Goal: Task Accomplishment & Management: Use online tool/utility

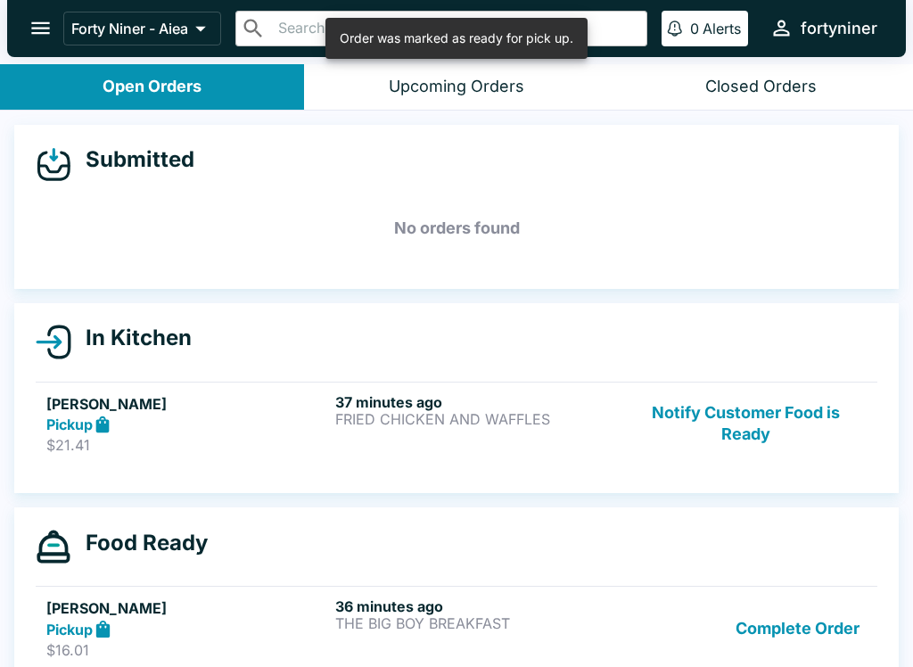
click at [741, 405] on button "Notify Customer Food is Ready" at bounding box center [746, 423] width 242 height 61
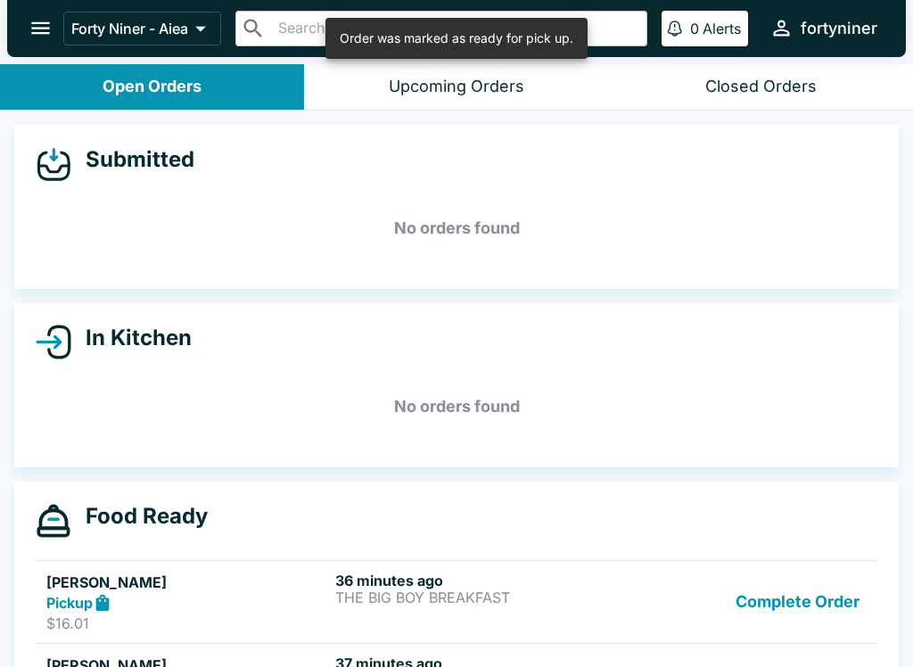
click at [789, 615] on button "Complete Order" at bounding box center [797, 601] width 138 height 61
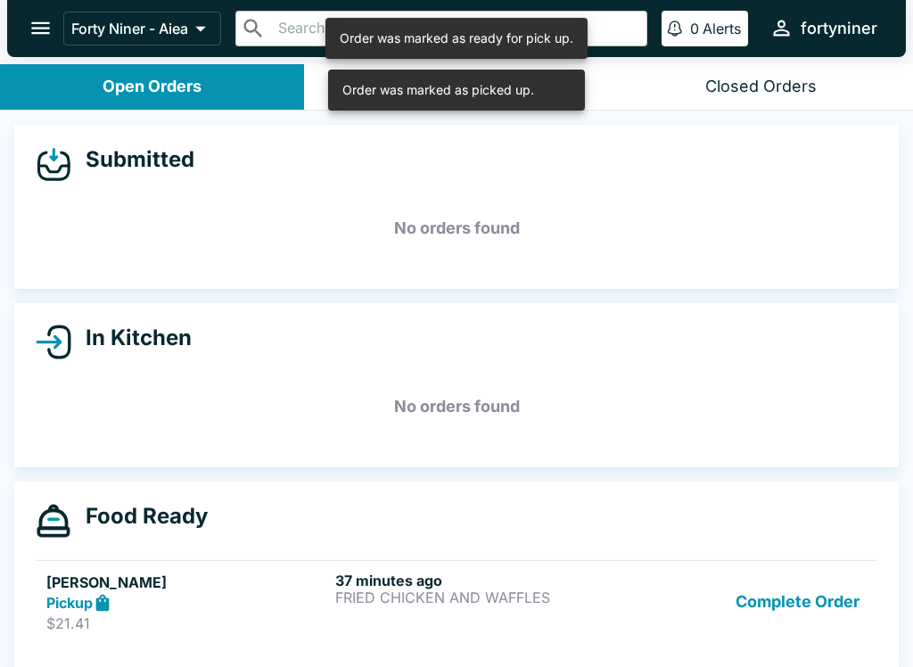
click at [790, 603] on button "Complete Order" at bounding box center [797, 601] width 138 height 61
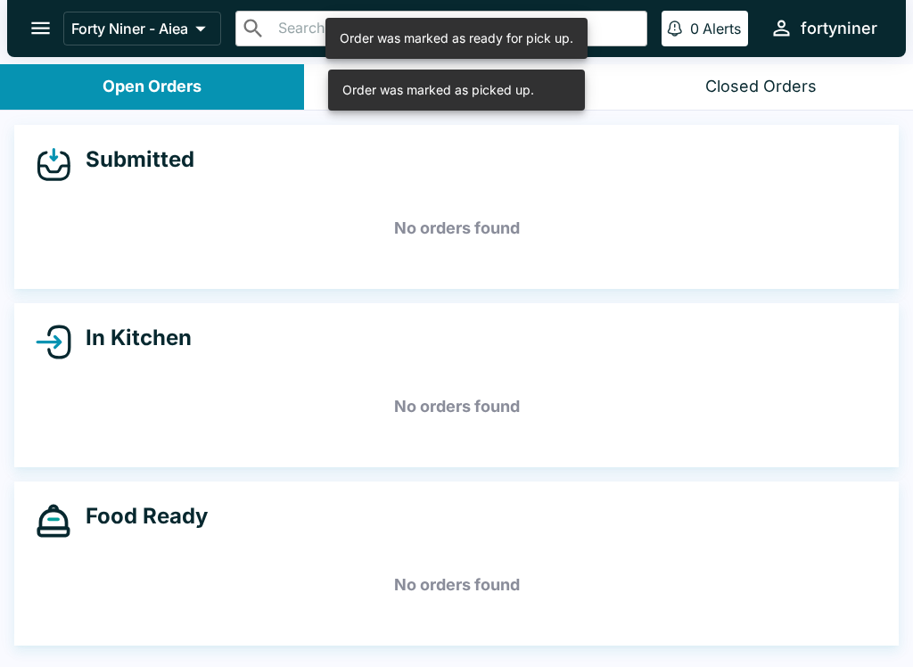
click at [790, 603] on h5 "No orders found" at bounding box center [456, 585] width 841 height 64
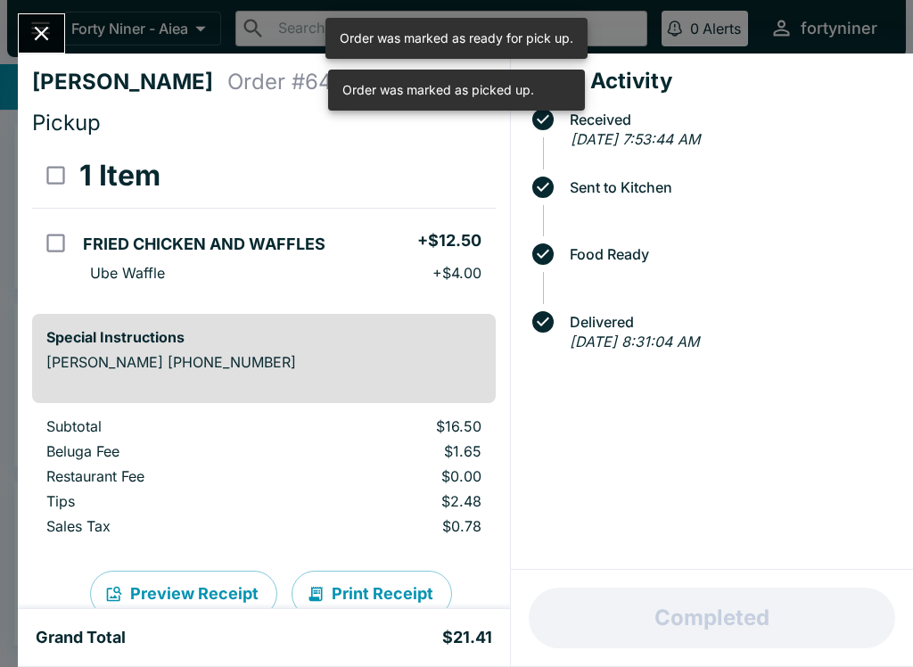
click at [794, 606] on div "Completed" at bounding box center [712, 617] width 402 height 96
click at [36, 29] on icon "Close" at bounding box center [41, 33] width 24 height 24
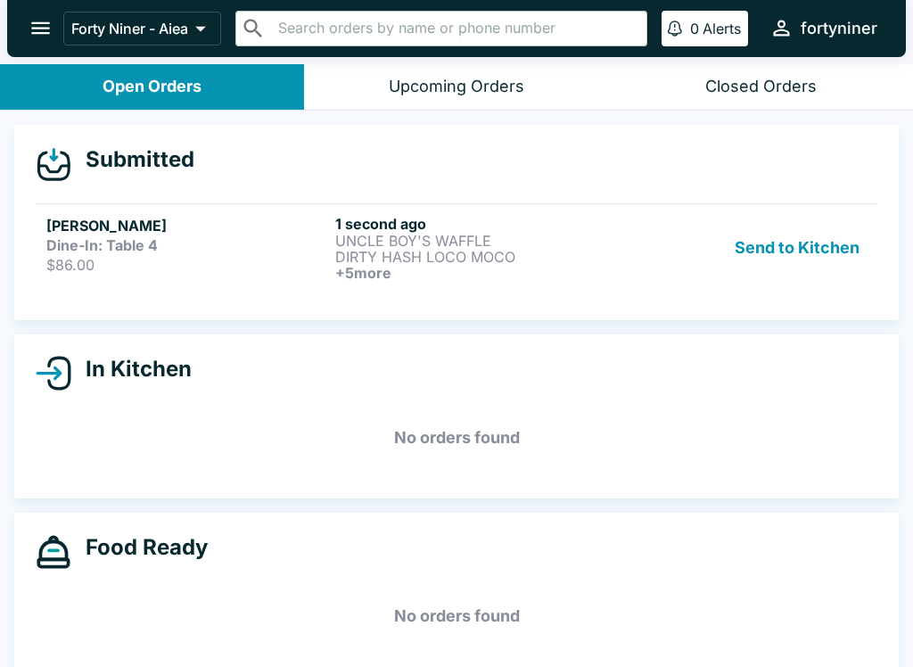
click at [85, 204] on link "[PERSON_NAME] Dine-In: Table 4 $86.00 1 second ago UNCLE BOY'S WAFFLE DIRTY HAS…" at bounding box center [456, 247] width 841 height 88
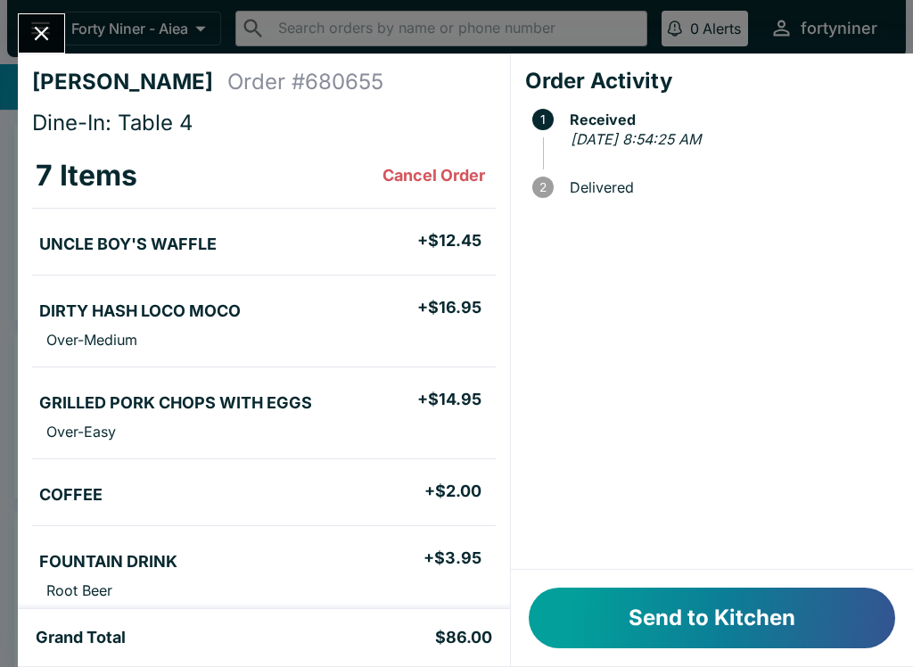
click at [637, 602] on button "Send to Kitchen" at bounding box center [711, 617] width 366 height 61
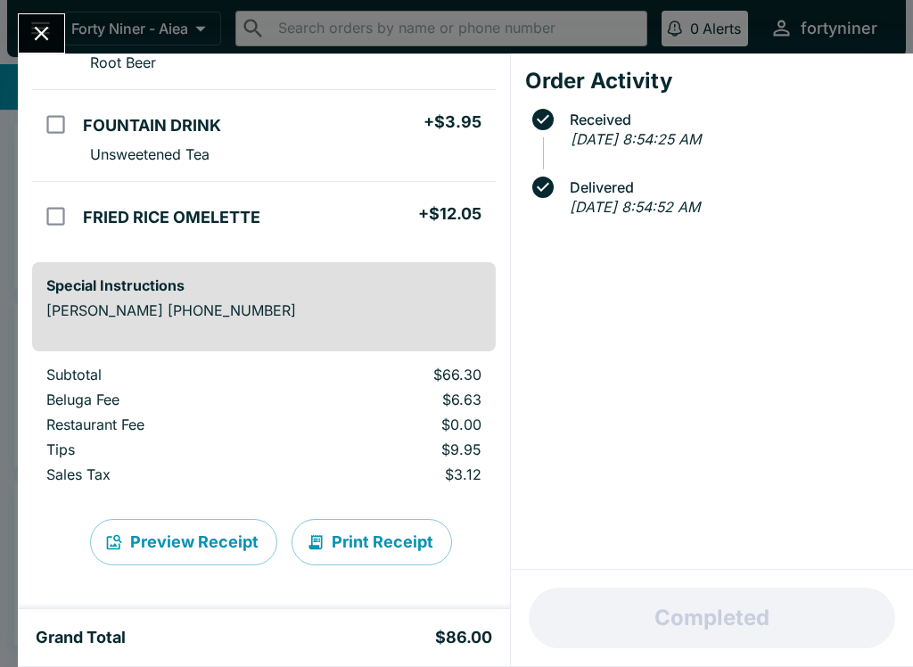
scroll to position [528, 0]
click at [38, 26] on icon "Close" at bounding box center [41, 33] width 24 height 24
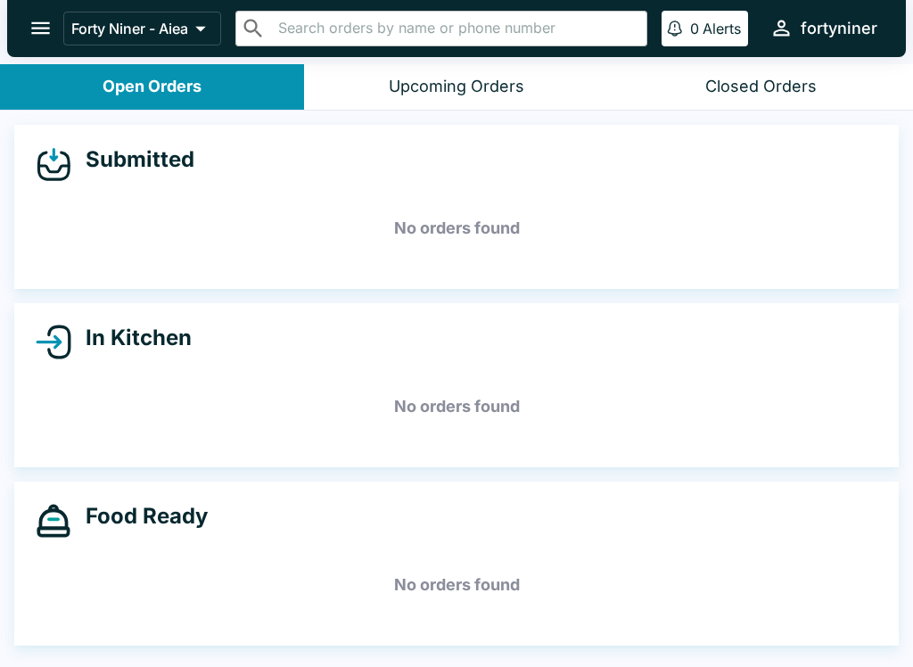
click at [746, 79] on div "Closed Orders" at bounding box center [760, 87] width 111 height 20
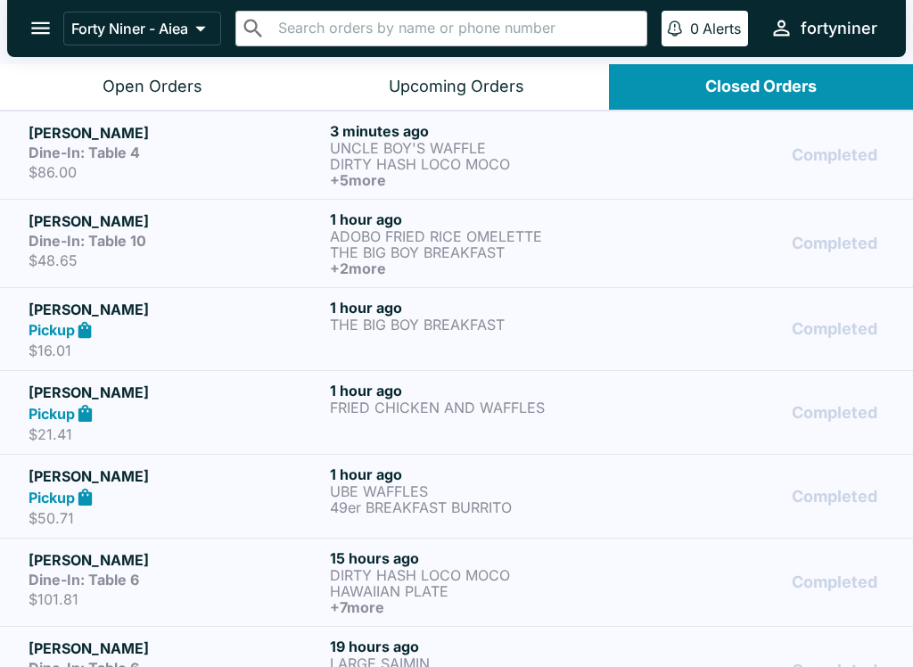
click at [226, 151] on div "Dine-In: Table 4" at bounding box center [176, 152] width 294 height 18
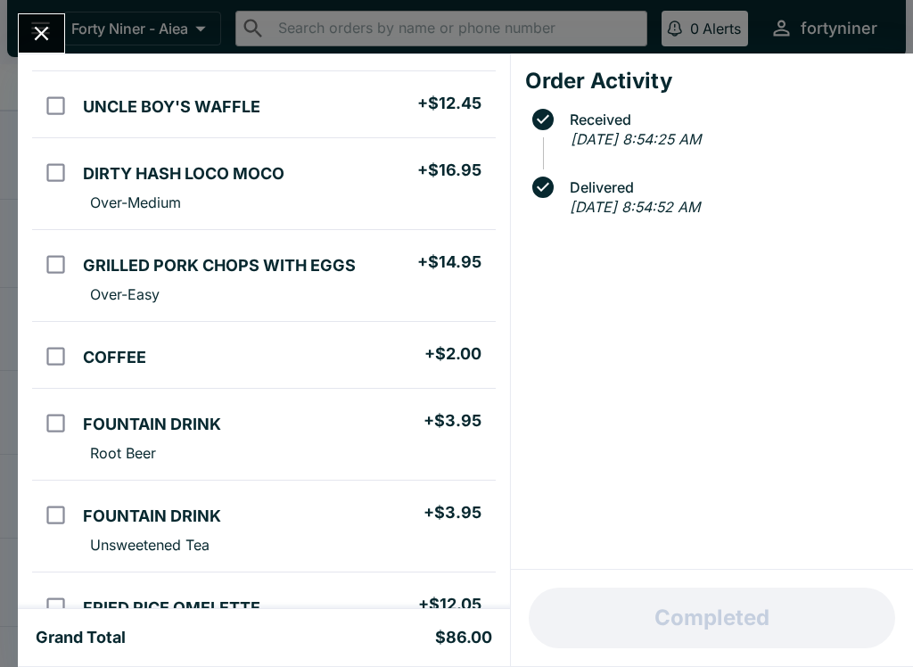
scroll to position [142, 0]
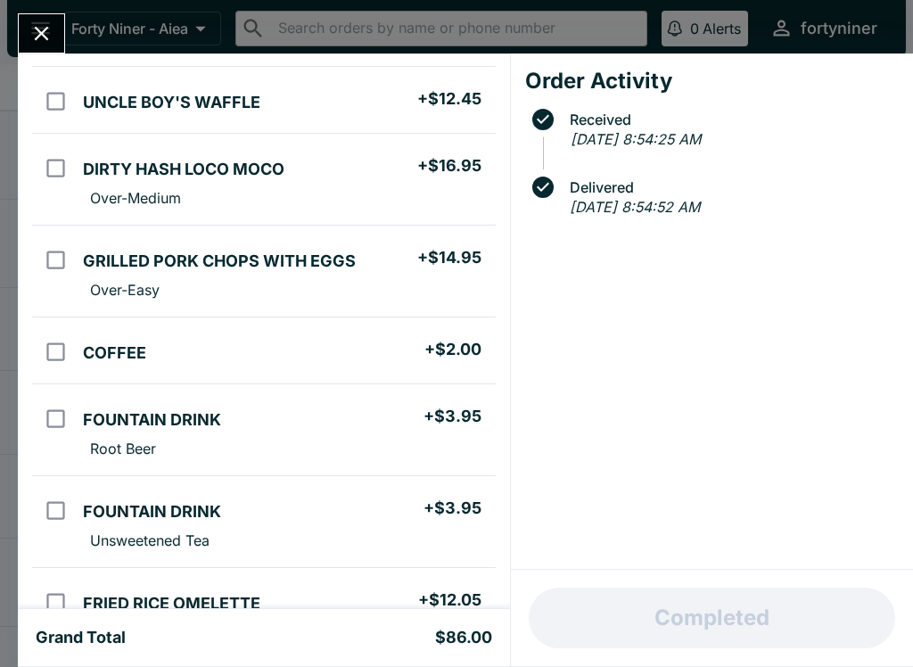
click at [38, 43] on icon "Close" at bounding box center [41, 33] width 24 height 24
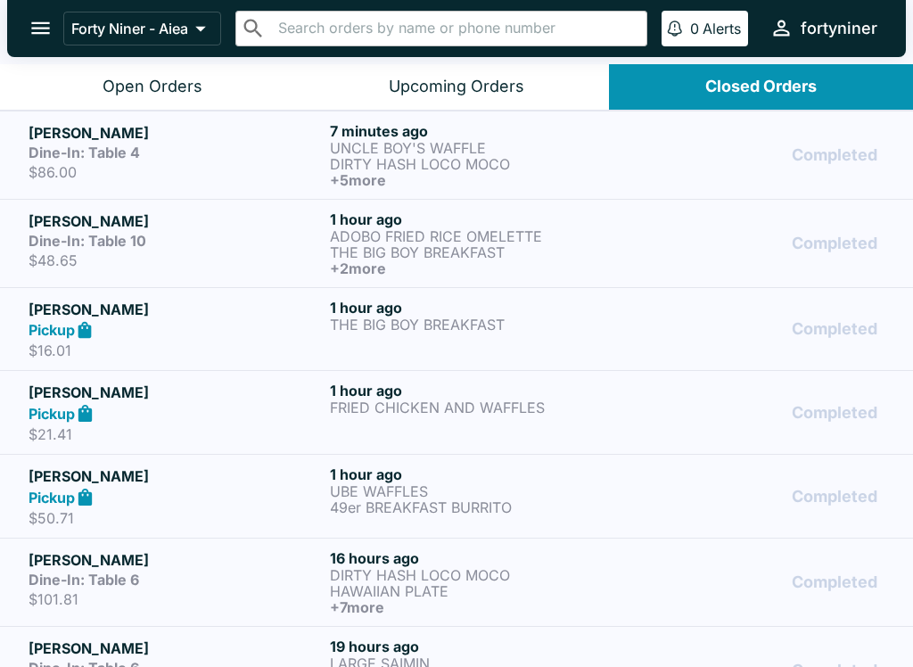
click at [168, 77] on div "Open Orders" at bounding box center [152, 87] width 100 height 20
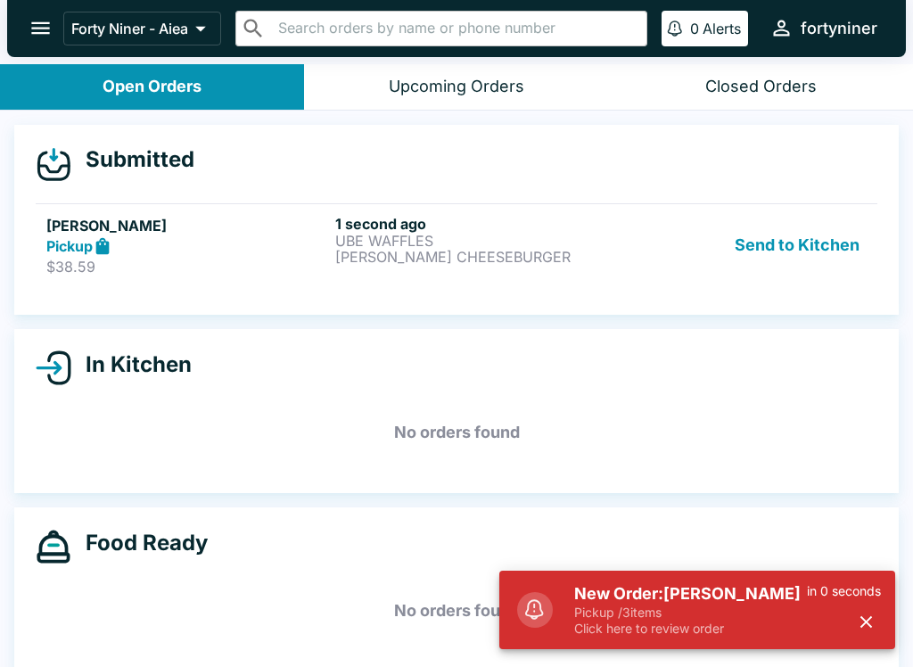
click at [143, 253] on div "Pickup" at bounding box center [187, 246] width 282 height 20
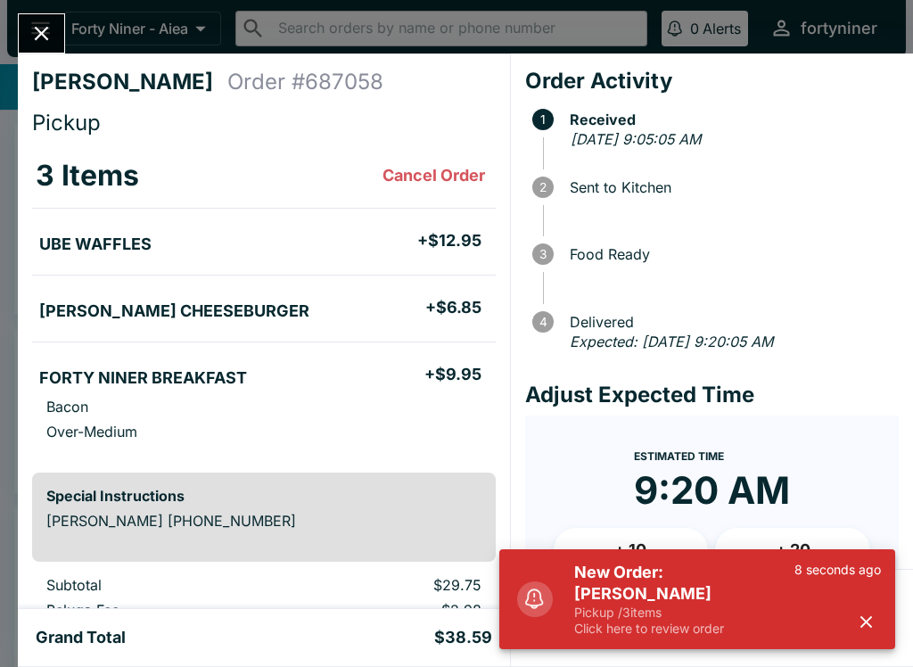
click at [854, 615] on button "button" at bounding box center [865, 621] width 29 height 29
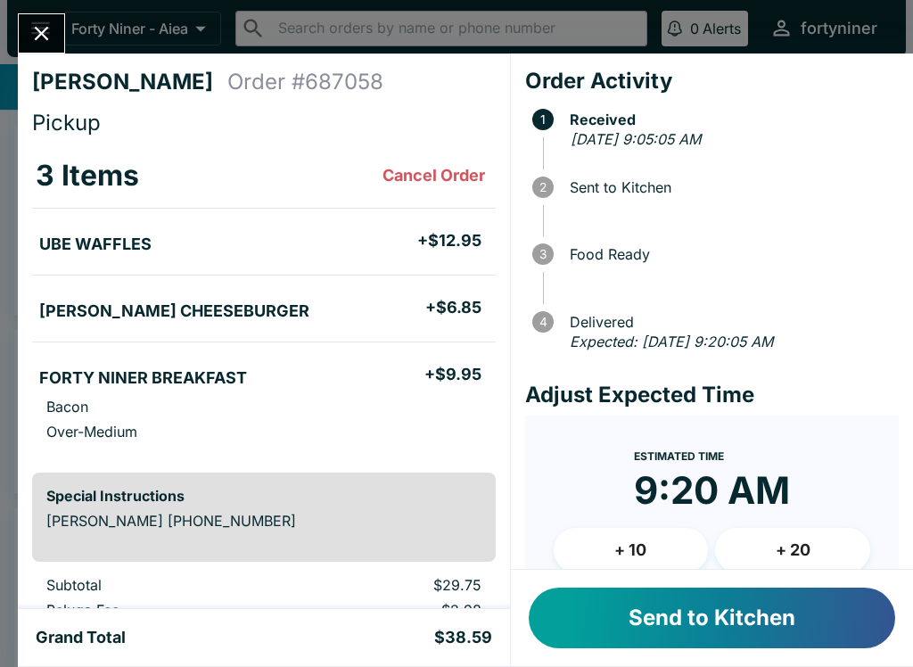
click at [635, 561] on button "+ 10" at bounding box center [630, 550] width 155 height 45
click at [624, 618] on button "Send to Kitchen" at bounding box center [711, 617] width 366 height 61
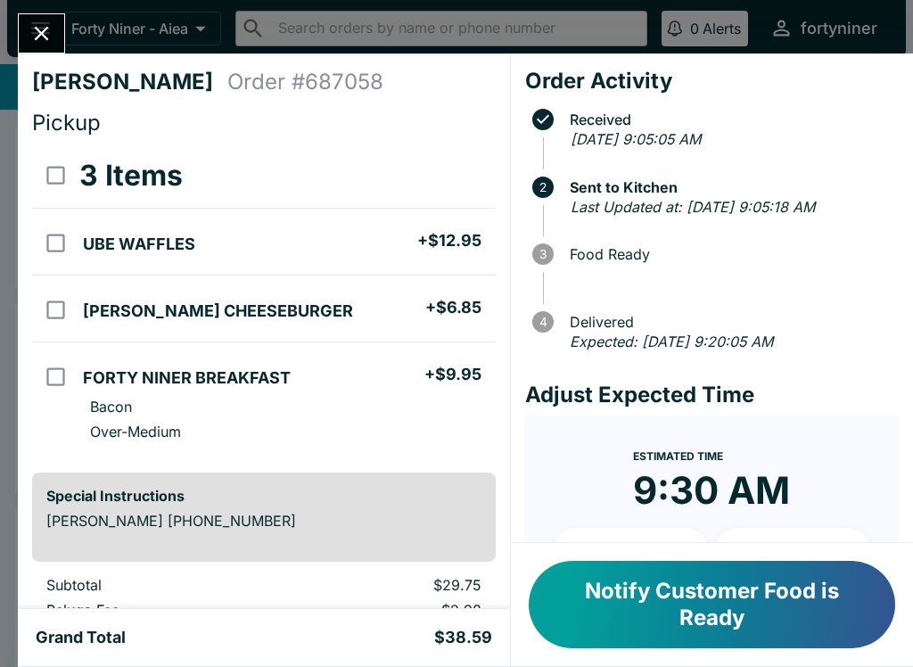
click at [41, 32] on icon "Close" at bounding box center [42, 34] width 14 height 14
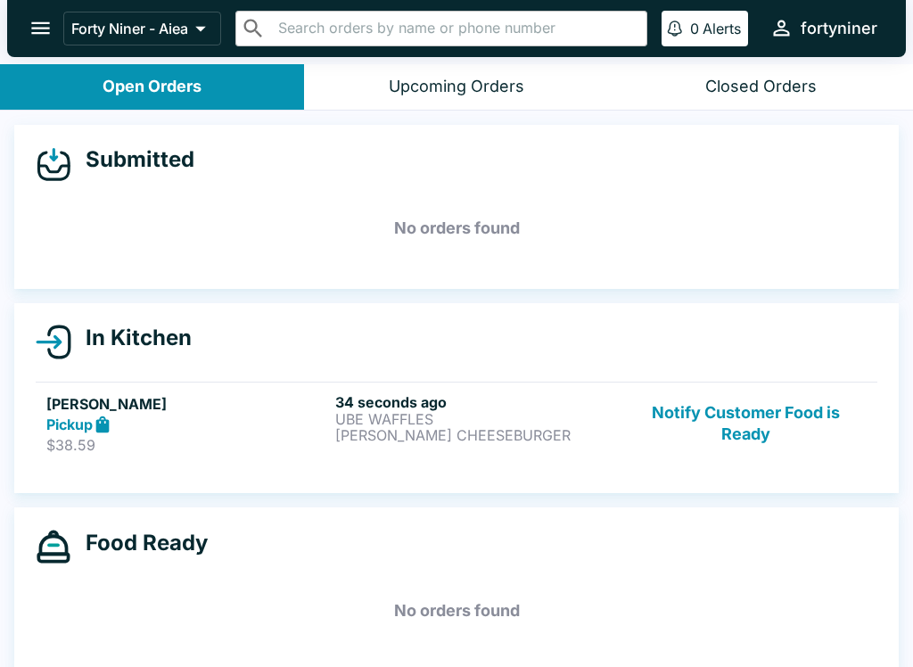
click at [766, 422] on button "Notify Customer Food is Ready" at bounding box center [746, 423] width 242 height 61
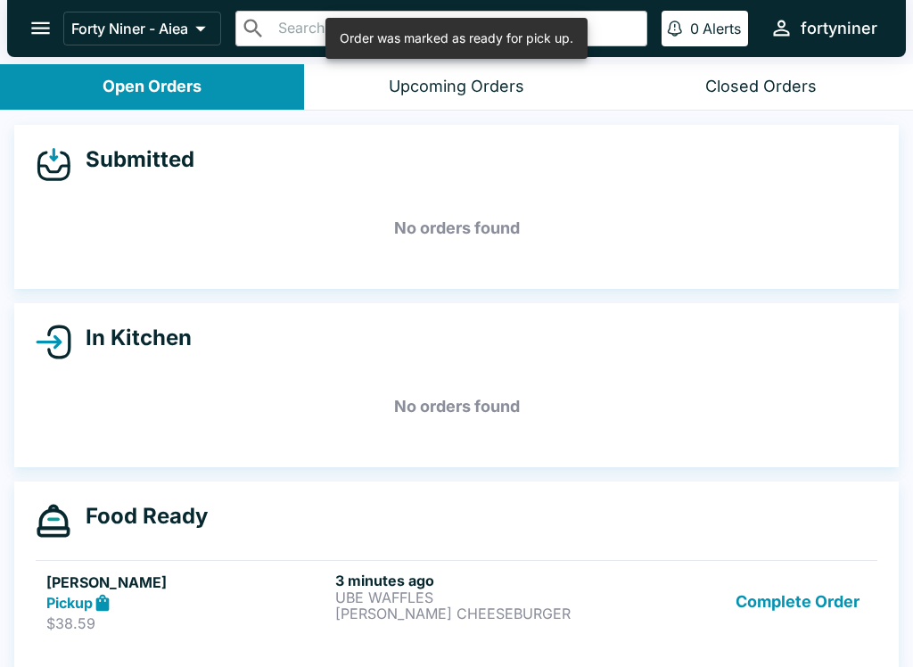
click at [793, 616] on button "Complete Order" at bounding box center [797, 601] width 138 height 61
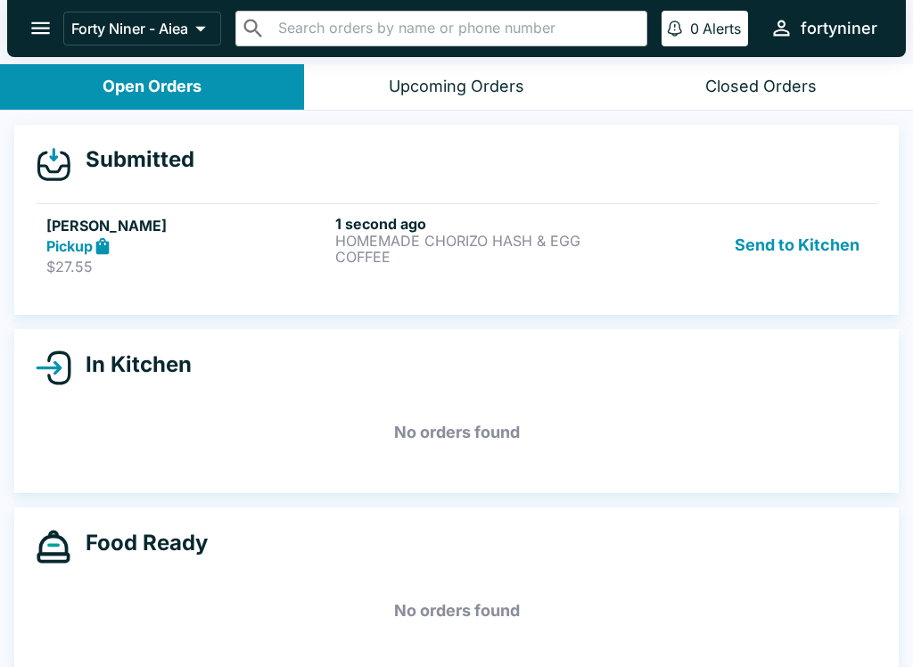
click at [236, 260] on p "$27.55" at bounding box center [187, 267] width 282 height 18
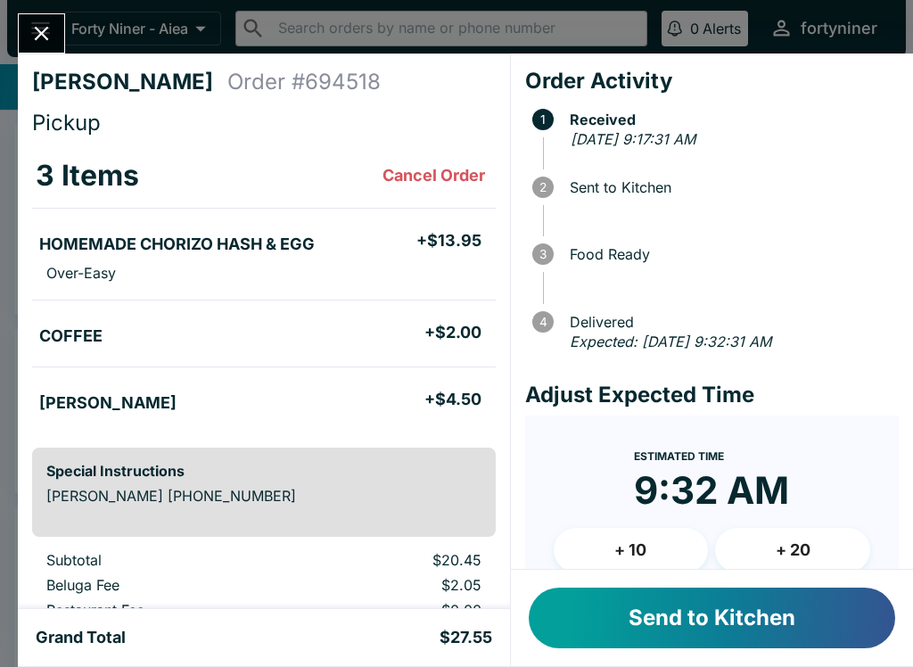
click at [595, 536] on button "+ 10" at bounding box center [630, 550] width 155 height 45
click at [618, 598] on button "Send to Kitchen" at bounding box center [711, 617] width 366 height 61
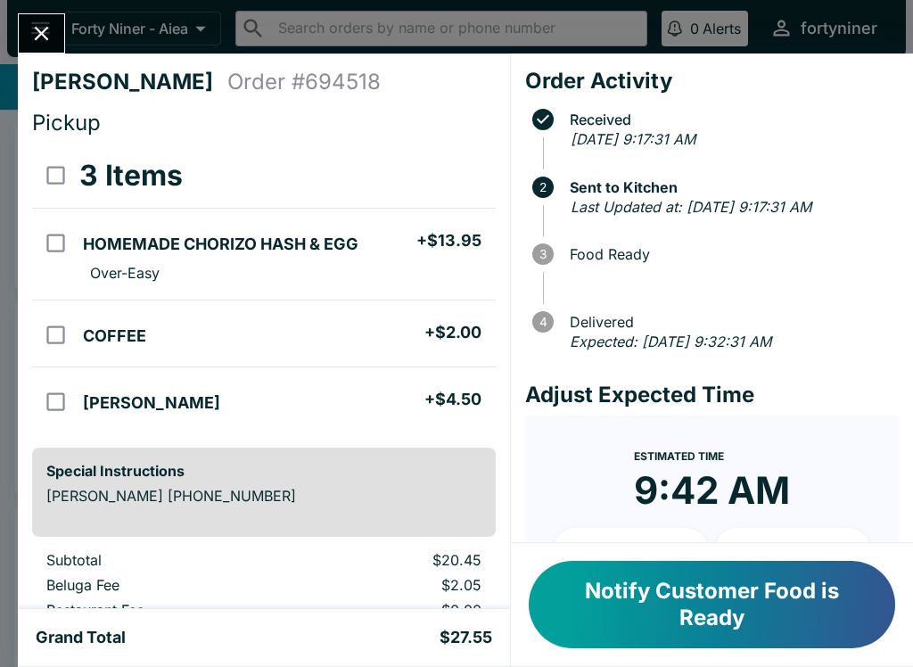
click at [26, 37] on button "Close" at bounding box center [41, 33] width 45 height 38
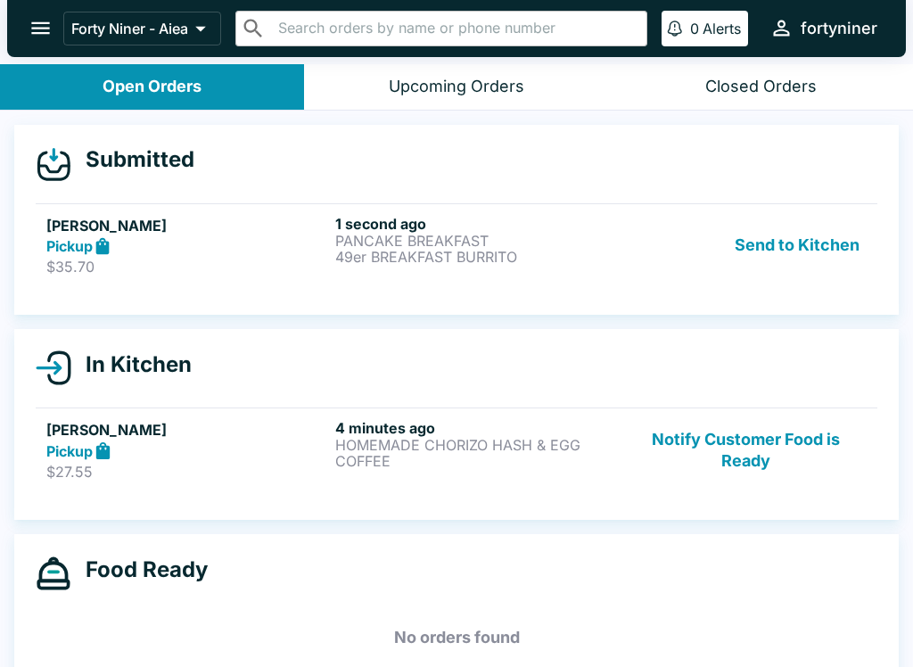
click at [557, 250] on p "49er BREAKFAST BURRITO" at bounding box center [476, 257] width 282 height 16
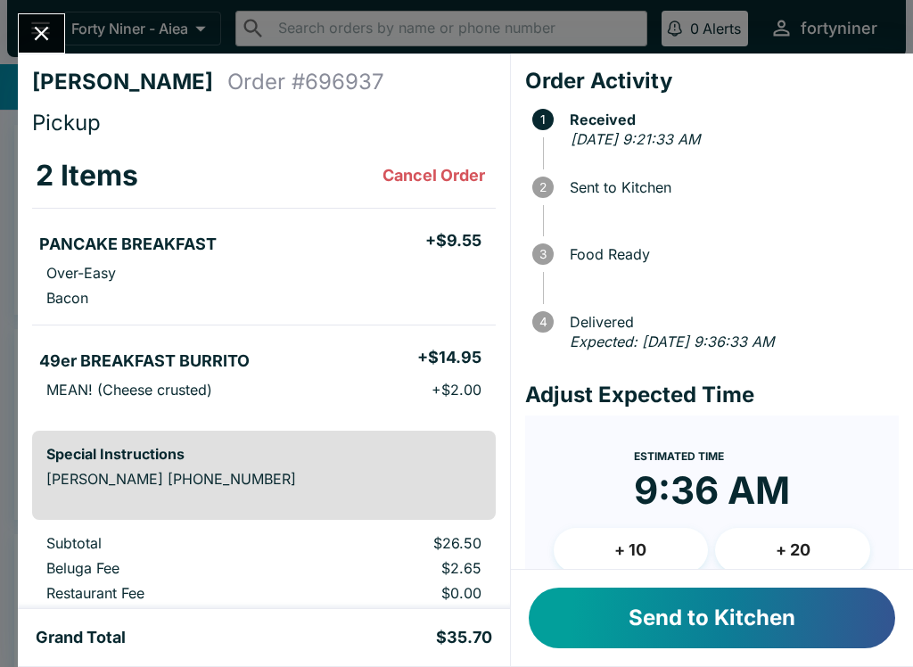
click at [727, 617] on button "Send to Kitchen" at bounding box center [711, 617] width 366 height 61
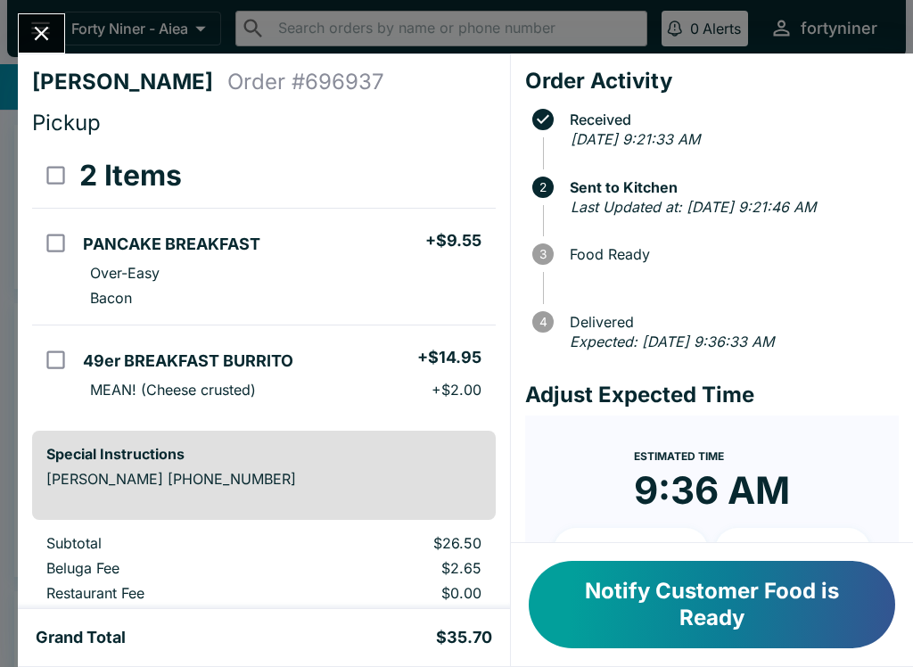
click at [31, 40] on icon "Close" at bounding box center [41, 33] width 24 height 24
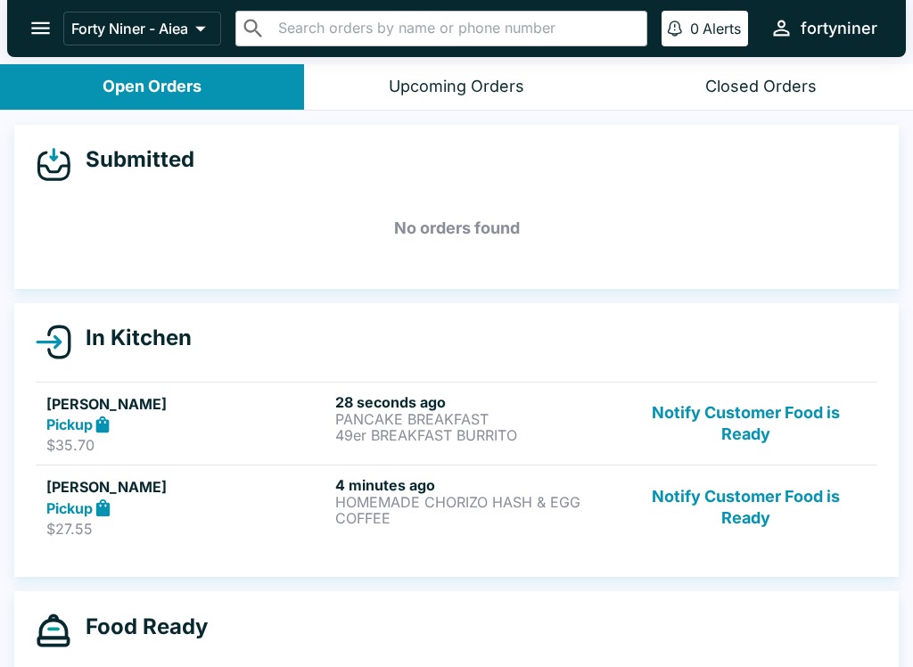
click at [733, 502] on button "Notify Customer Food is Ready" at bounding box center [746, 506] width 242 height 61
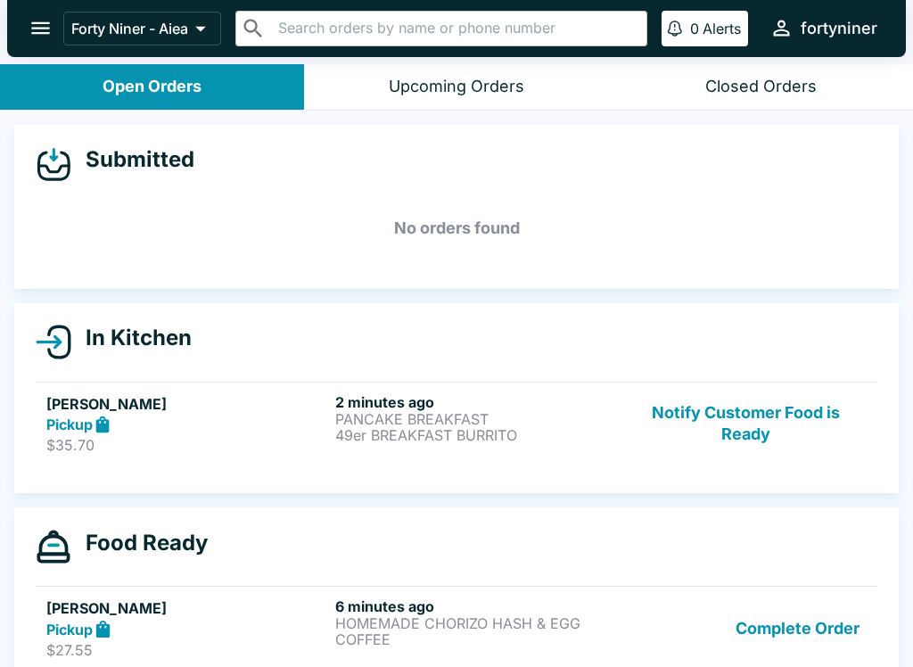
click at [769, 410] on button "Notify Customer Food is Ready" at bounding box center [746, 423] width 242 height 61
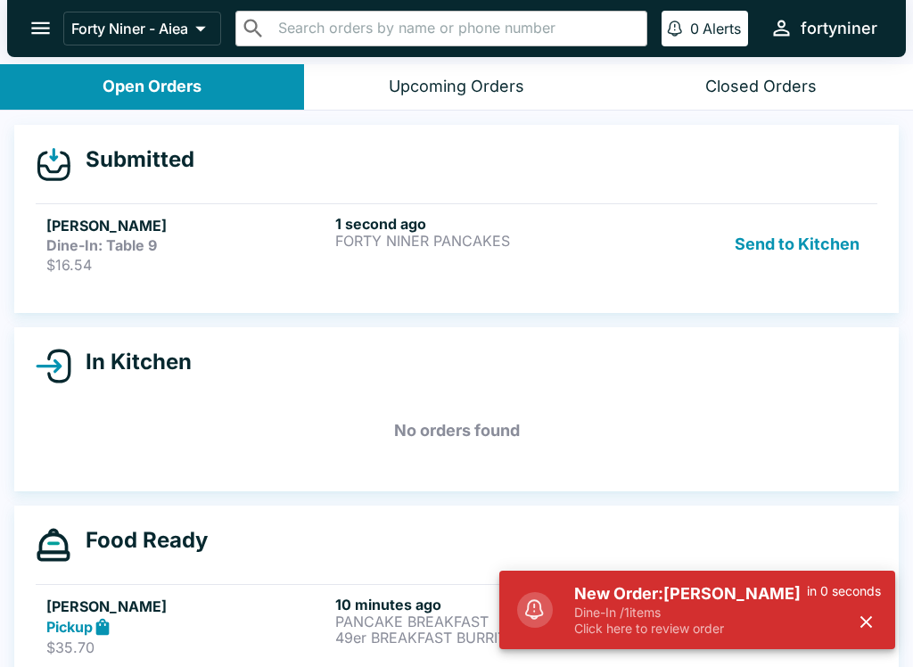
click at [430, 255] on div "1 second ago FORTY NINER PANCAKES" at bounding box center [476, 244] width 282 height 59
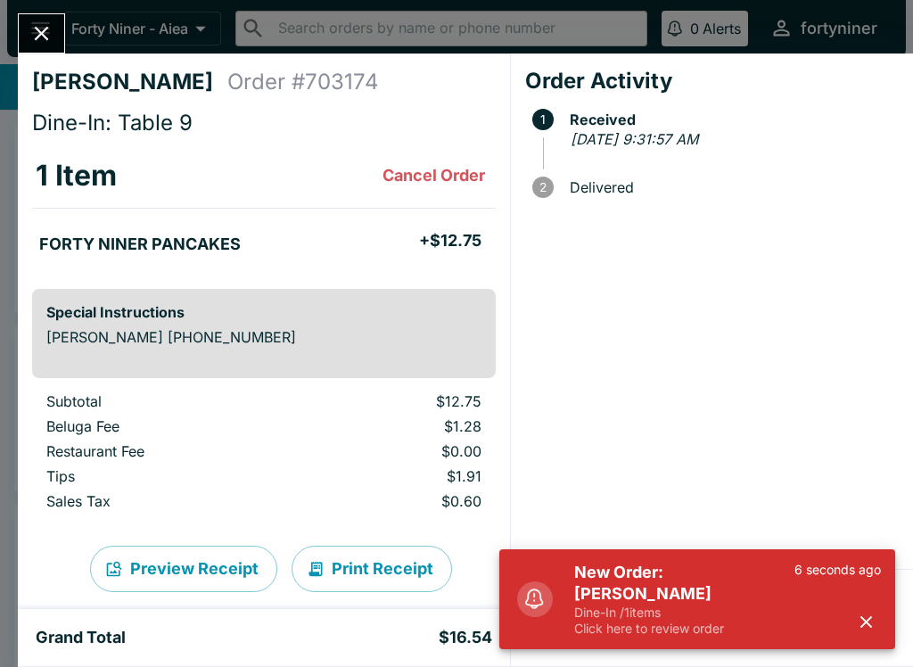
click at [849, 629] on div "6 seconds ago" at bounding box center [837, 598] width 86 height 75
click at [883, 610] on div "New Order: [PERSON_NAME] Dine-In / 1 items Click here to review order 6 seconds…" at bounding box center [727, 598] width 321 height 89
click at [879, 605] on div "6 seconds ago" at bounding box center [837, 598] width 86 height 75
click at [856, 628] on icon "button" at bounding box center [866, 621] width 20 height 20
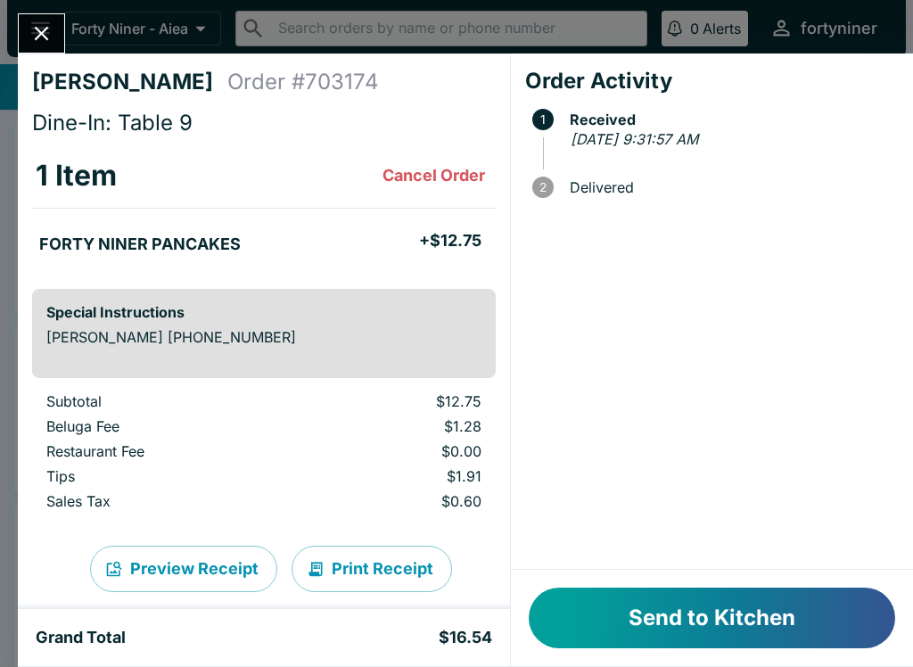
click at [845, 615] on button "Send to Kitchen" at bounding box center [711, 617] width 366 height 61
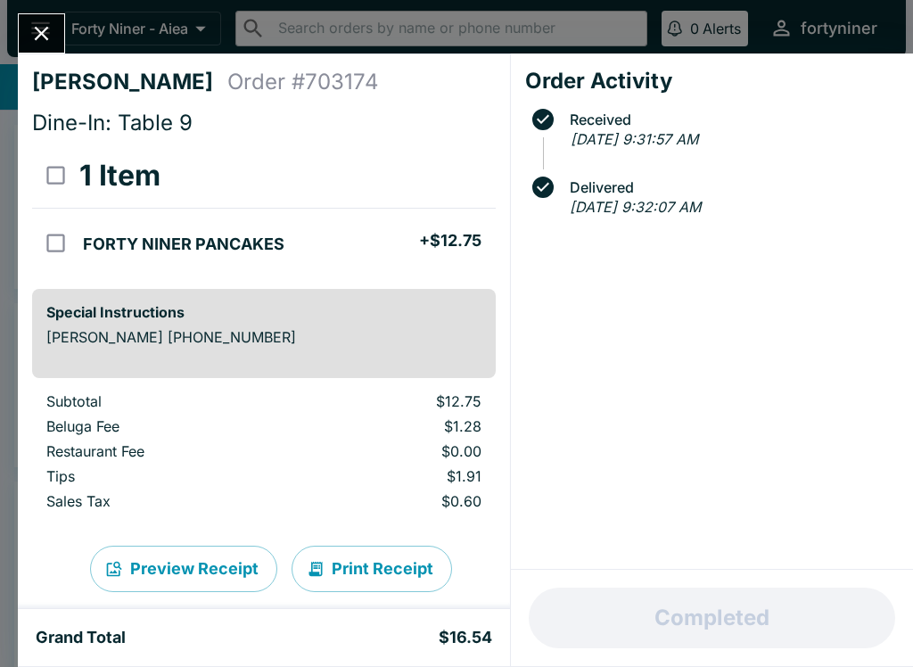
click at [47, 39] on icon "Close" at bounding box center [42, 34] width 14 height 14
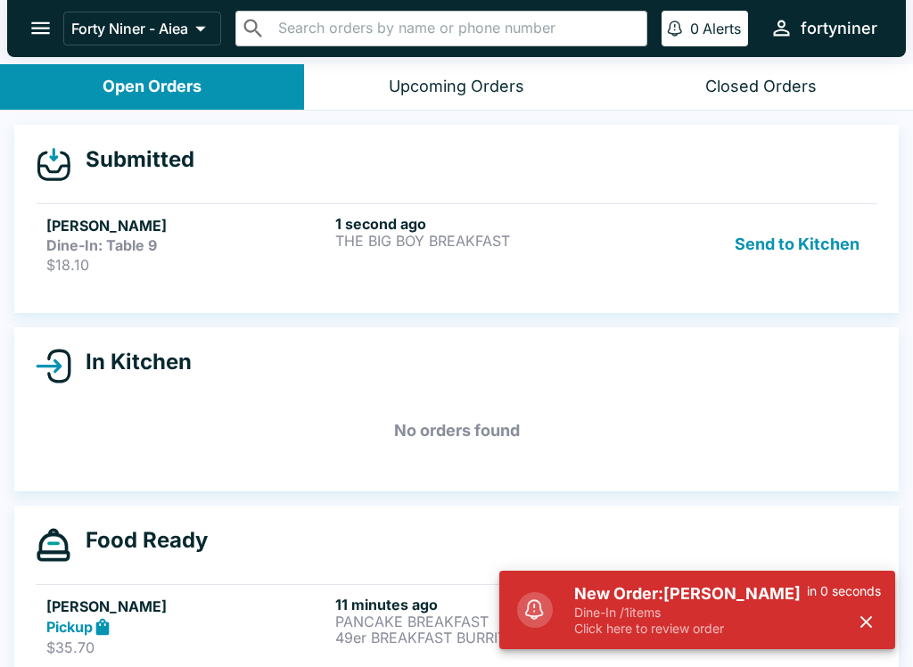
click at [422, 219] on h6 "1 second ago" at bounding box center [476, 224] width 282 height 18
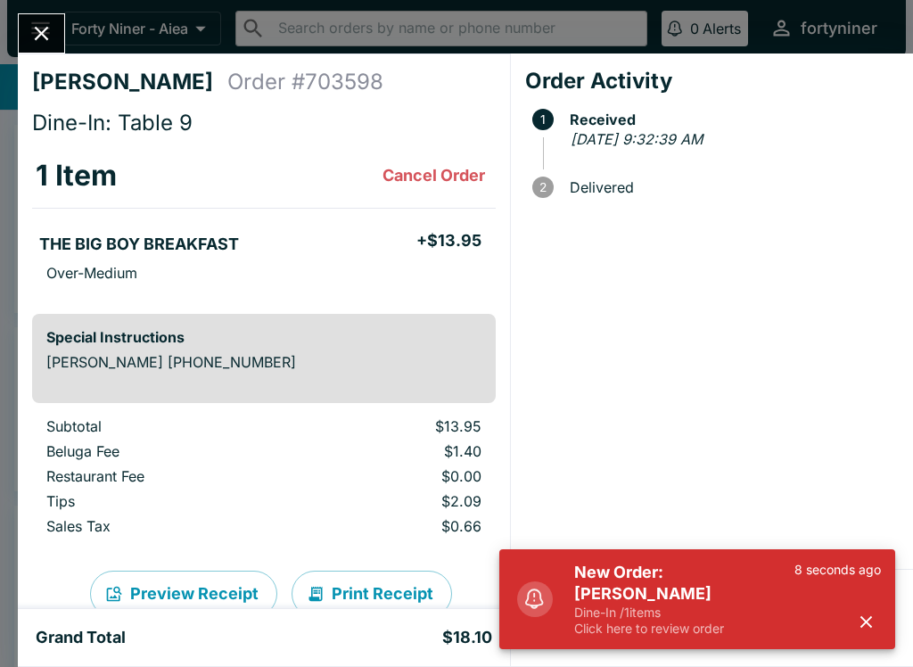
click at [878, 615] on button "button" at bounding box center [865, 621] width 29 height 29
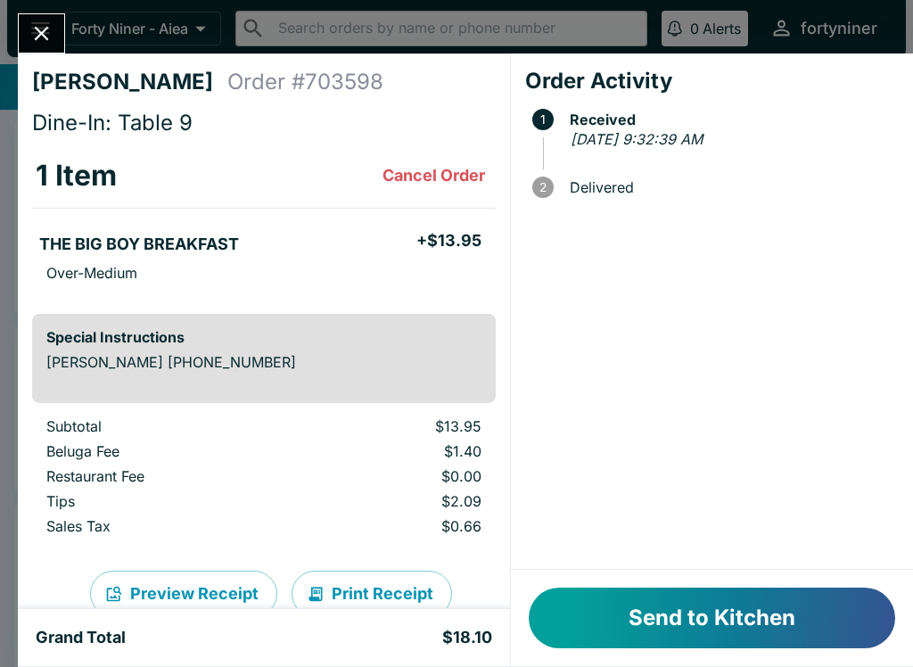
click at [758, 606] on button "Send to Kitchen" at bounding box center [711, 617] width 366 height 61
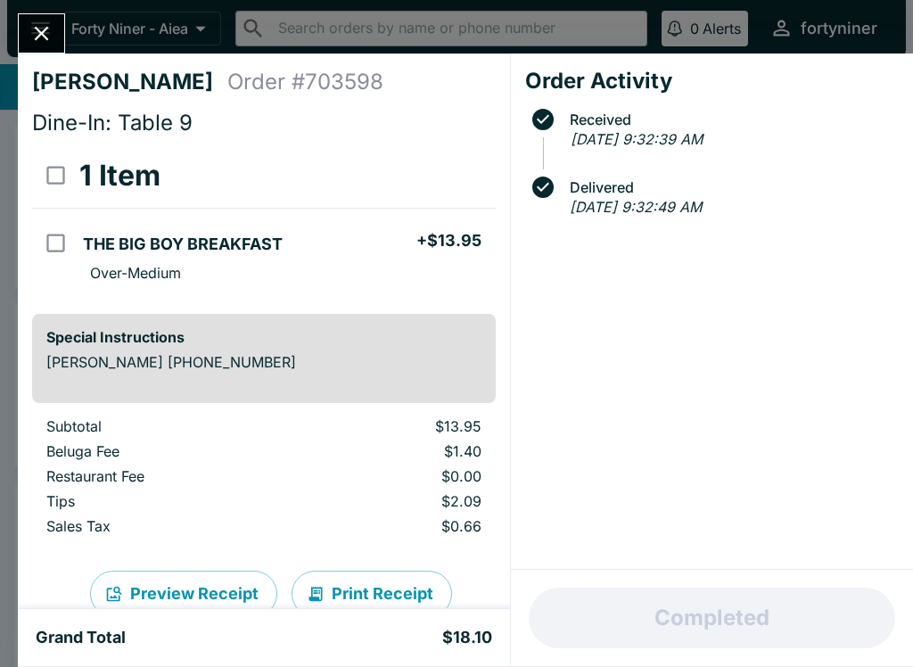
click at [26, 19] on button "Close" at bounding box center [41, 33] width 45 height 38
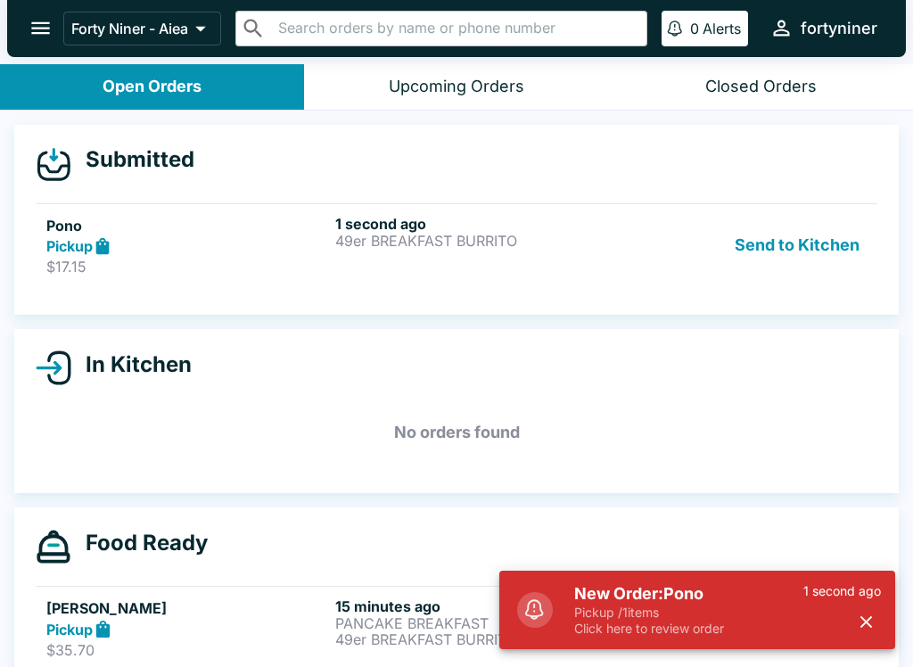
click at [625, 268] on div "Send to Kitchen" at bounding box center [746, 245] width 242 height 61
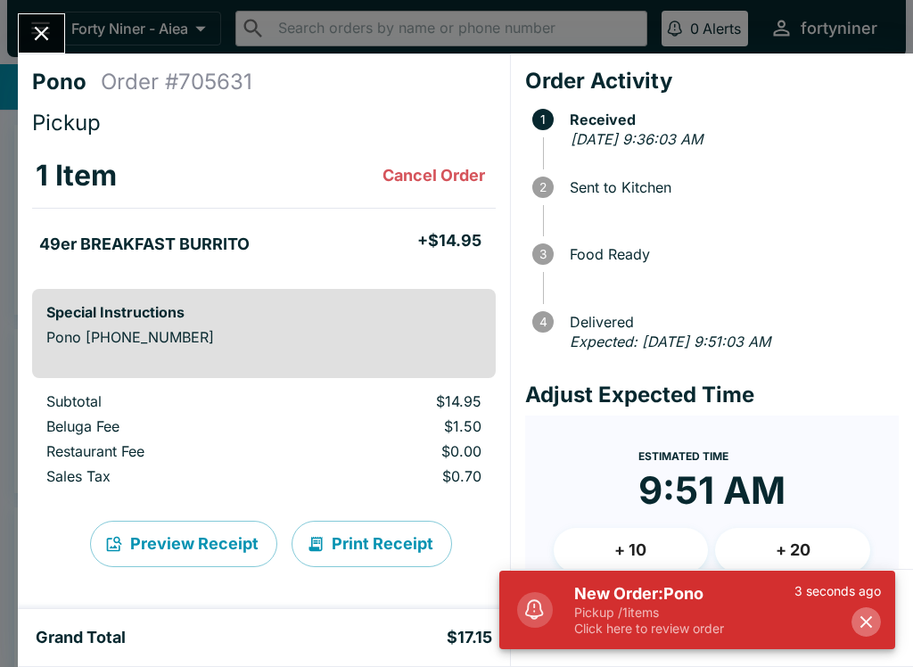
click at [855, 627] on button "button" at bounding box center [865, 621] width 29 height 29
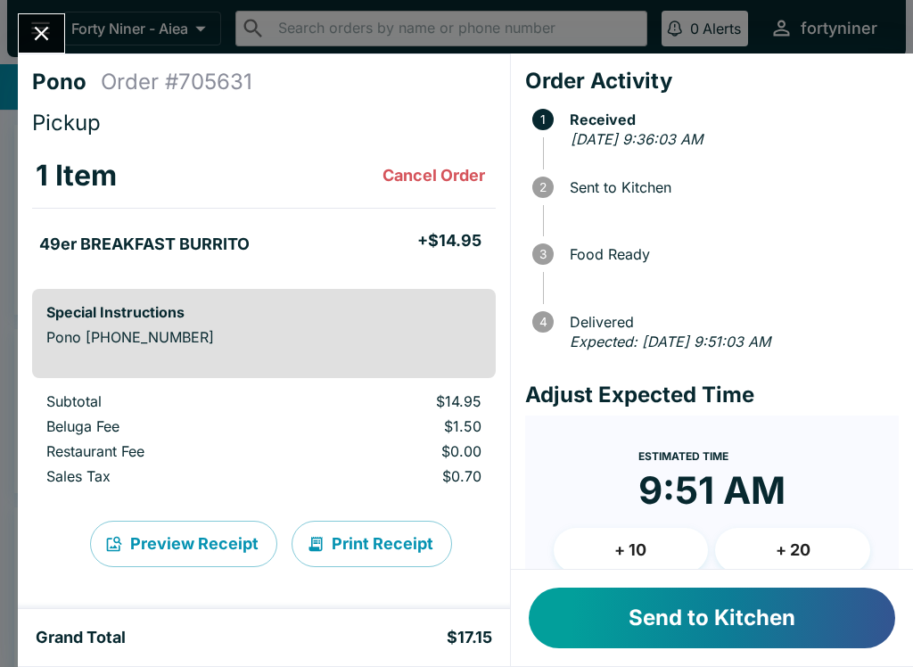
click at [810, 621] on button "Send to Kitchen" at bounding box center [711, 617] width 366 height 61
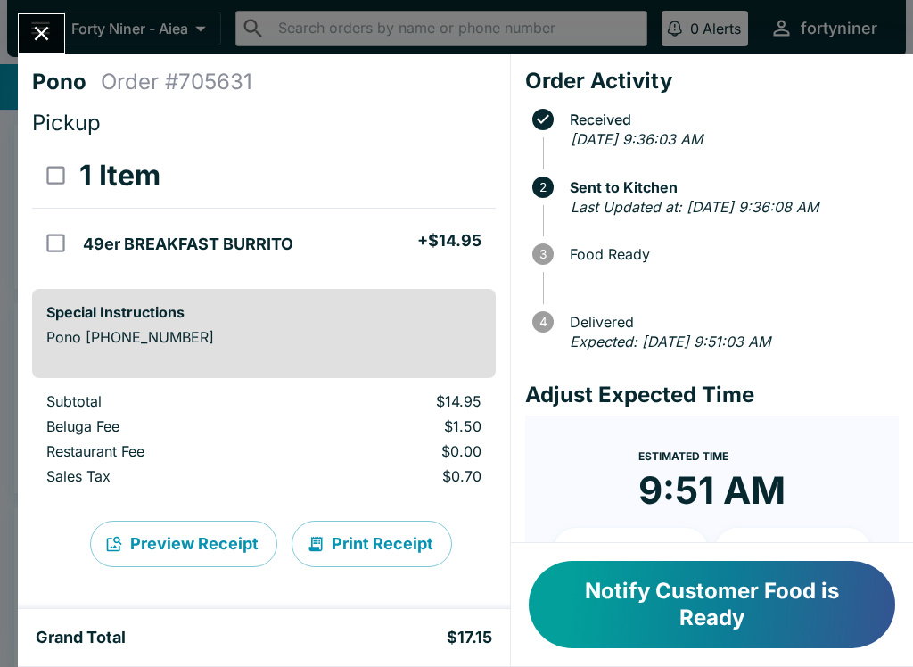
click at [34, 30] on icon "Close" at bounding box center [41, 33] width 24 height 24
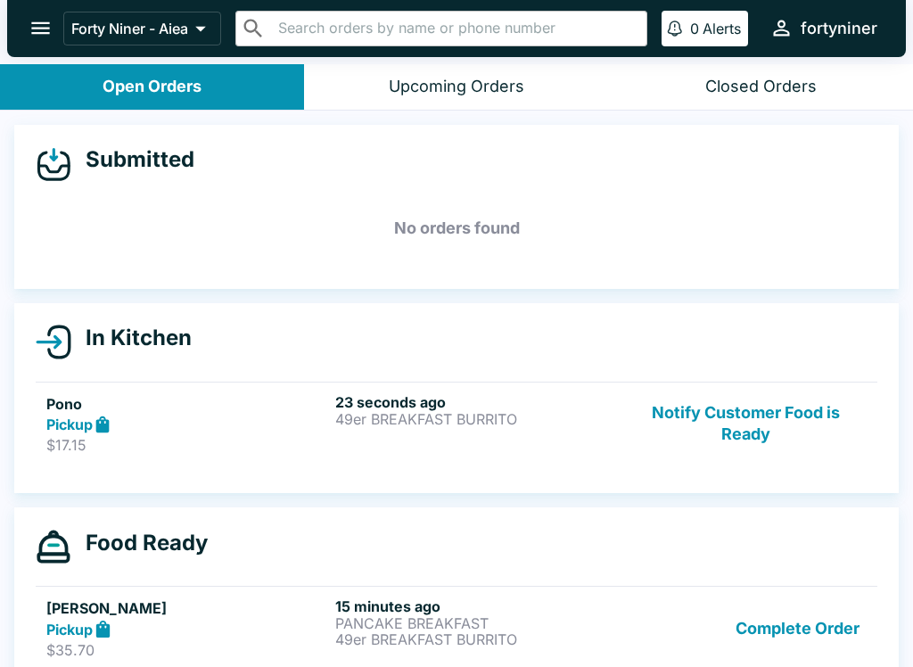
click at [423, 598] on h6 "15 minutes ago" at bounding box center [476, 606] width 282 height 18
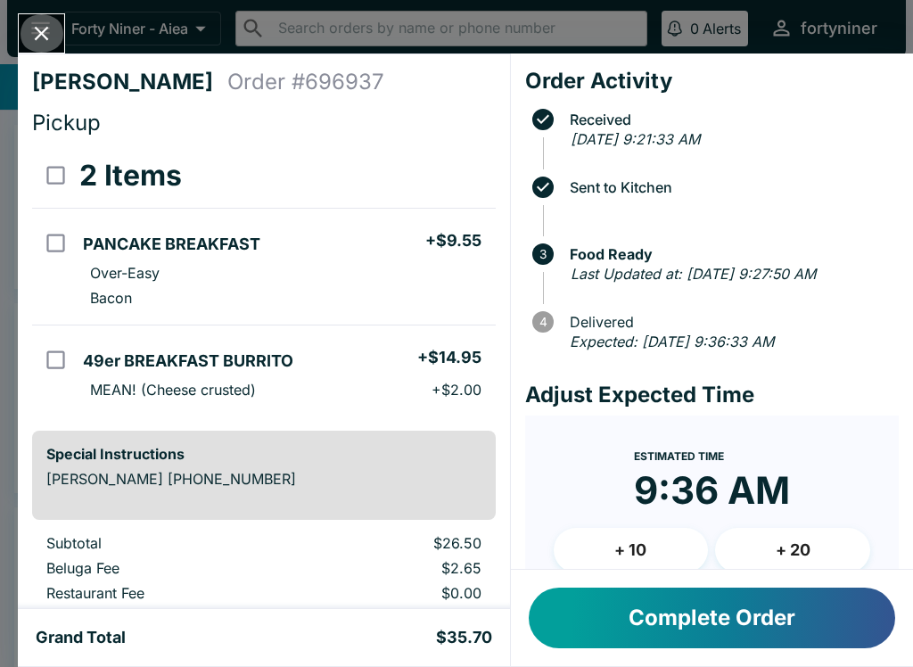
click at [24, 25] on button "Close" at bounding box center [41, 33] width 45 height 38
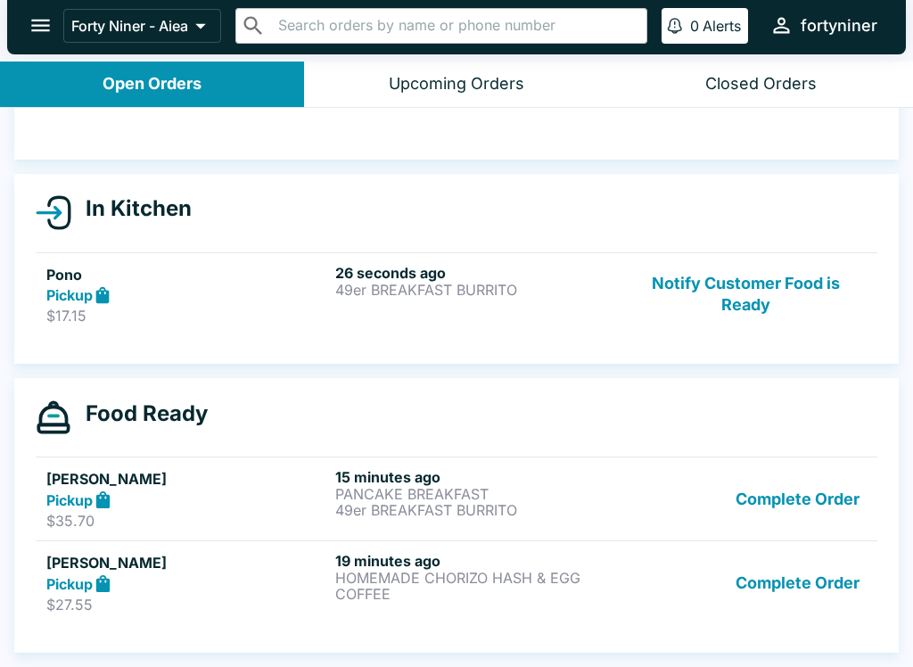
scroll to position [127, 0]
click at [449, 594] on p "COFFEE" at bounding box center [476, 594] width 282 height 16
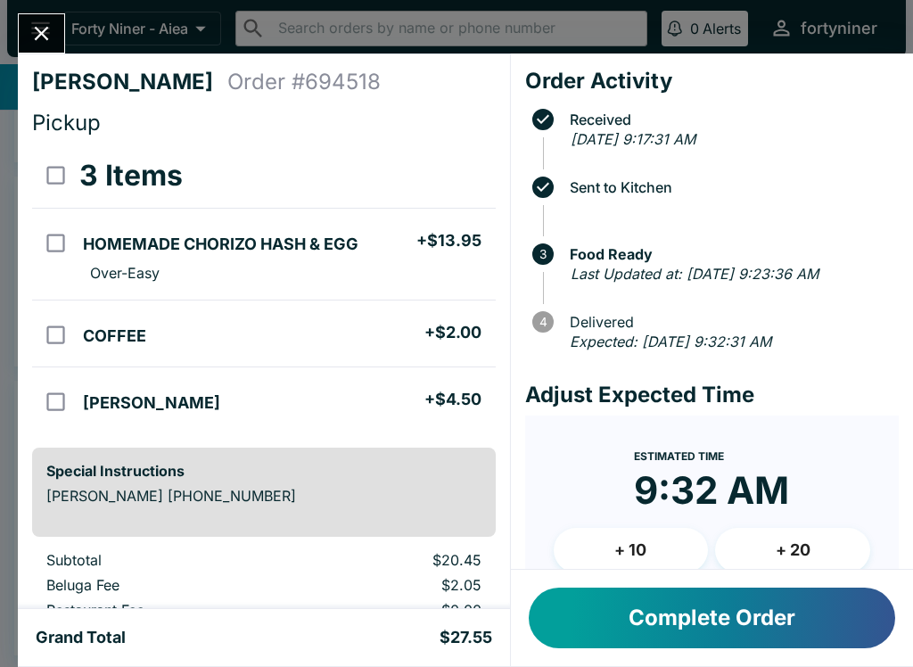
click at [47, 405] on input "orders table" at bounding box center [56, 401] width 40 height 40
checkbox input "true"
click at [48, 242] on input "orders table" at bounding box center [56, 243] width 40 height 40
checkbox input "true"
click at [53, 326] on input "orders table" at bounding box center [56, 335] width 40 height 40
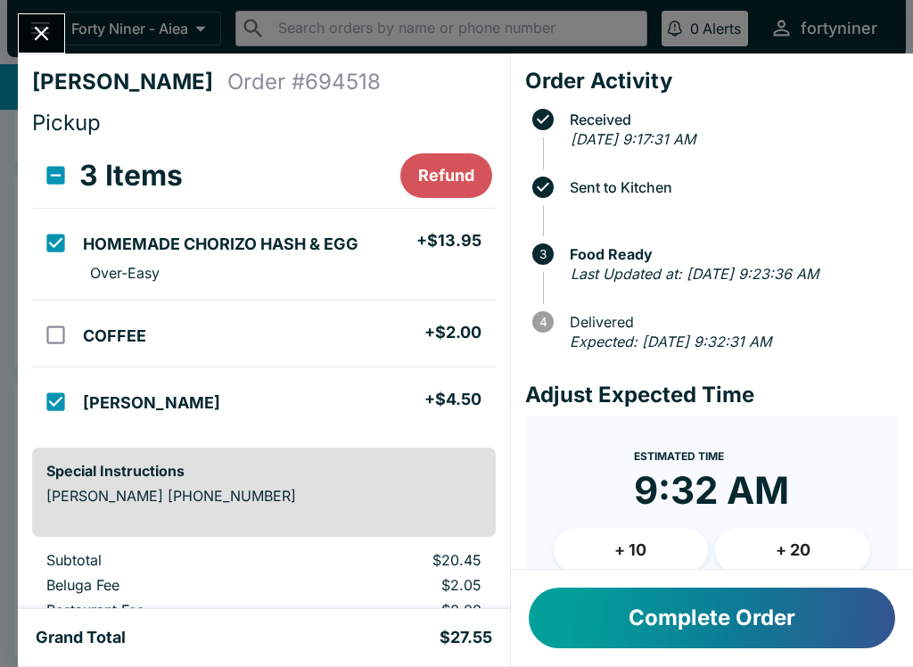
checkbox input "true"
click at [422, 176] on button "Refund" at bounding box center [446, 175] width 92 height 45
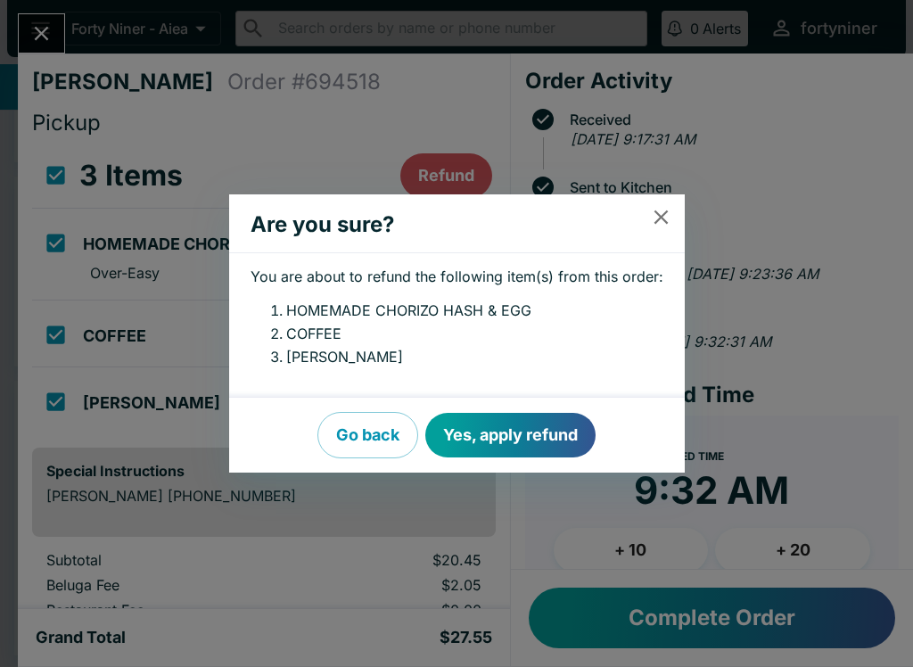
click at [475, 429] on button "Yes, apply refund" at bounding box center [510, 435] width 170 height 45
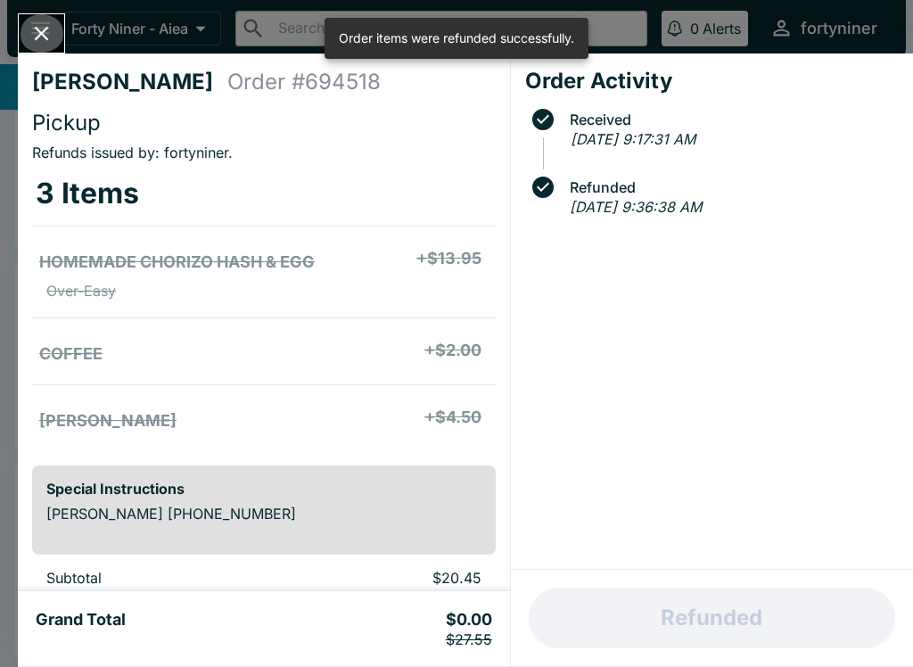
click at [40, 53] on button "Close" at bounding box center [41, 33] width 45 height 38
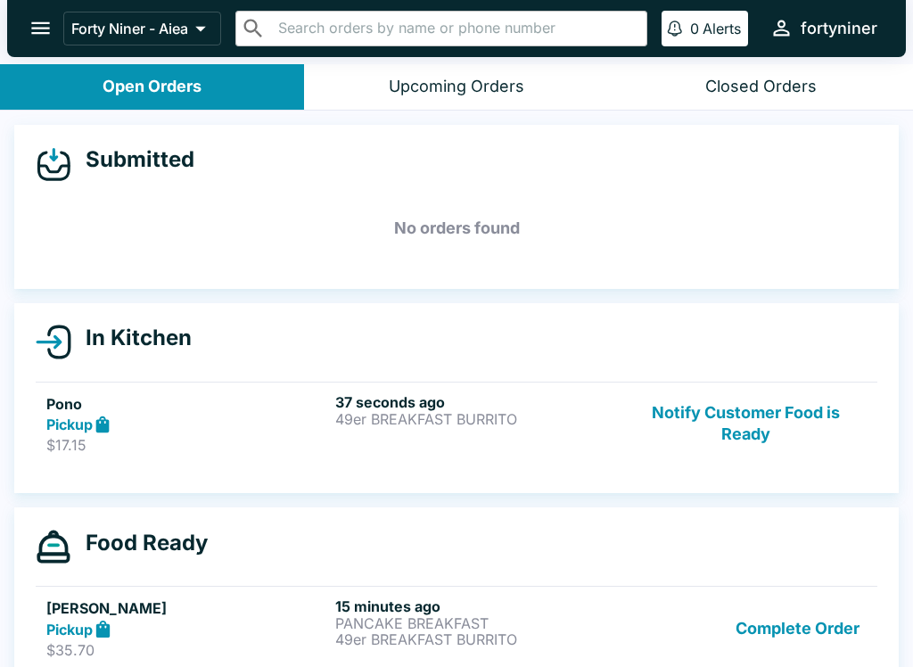
click at [746, 427] on button "Notify Customer Food is Ready" at bounding box center [746, 423] width 242 height 61
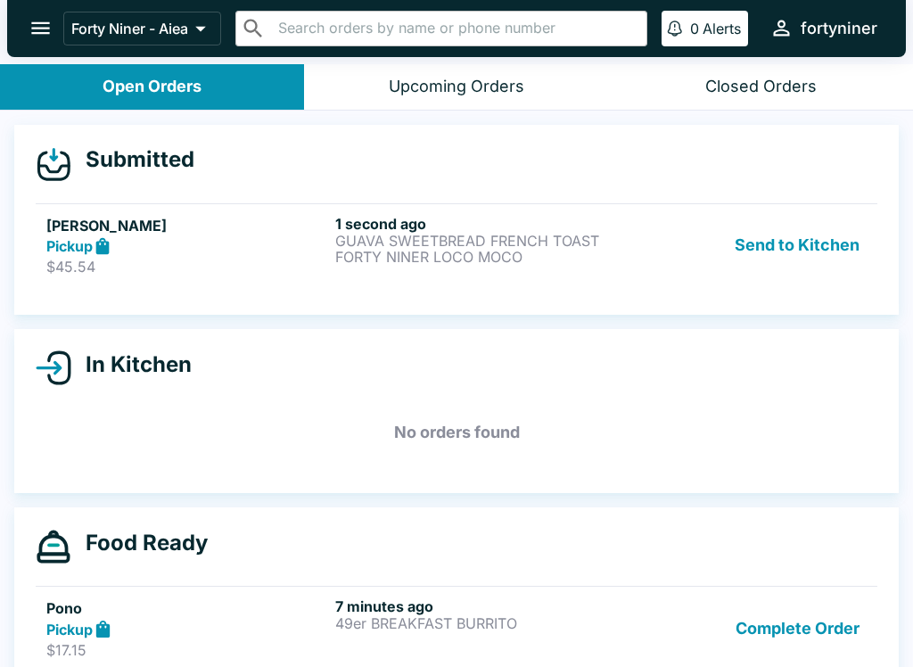
click at [401, 203] on link "[PERSON_NAME] Pickup $45.54 1 second ago GUAVA SWEETBREAD FRENCH TOAST FORTY NI…" at bounding box center [456, 245] width 841 height 84
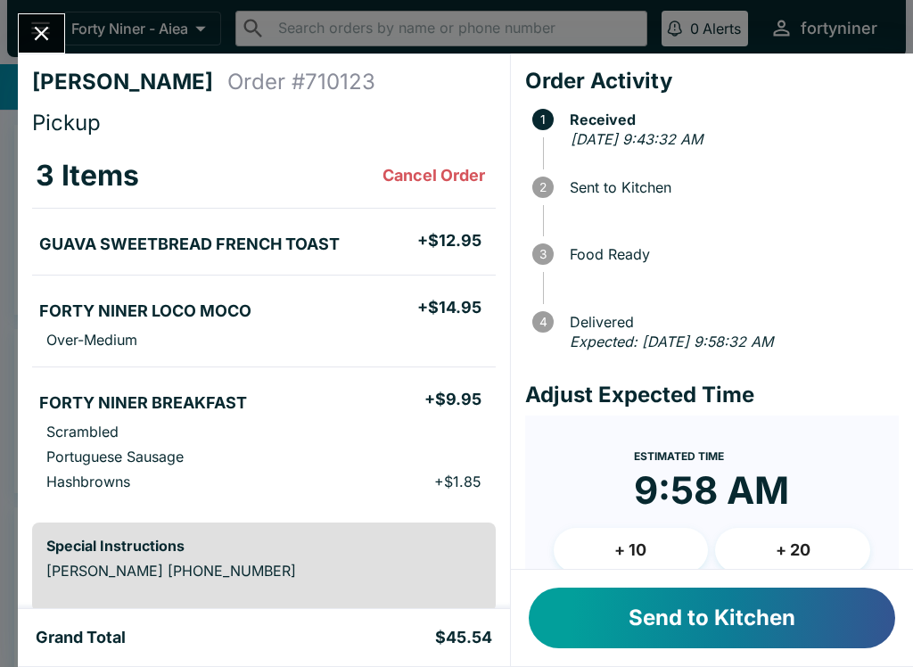
click at [678, 610] on button "Send to Kitchen" at bounding box center [711, 617] width 366 height 61
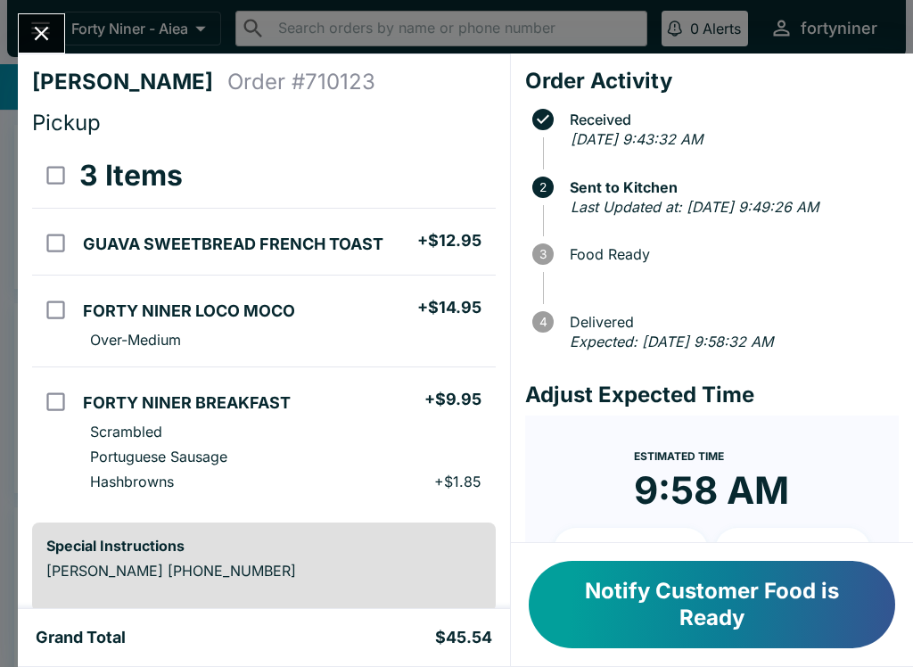
click at [35, 49] on button "Close" at bounding box center [41, 33] width 45 height 38
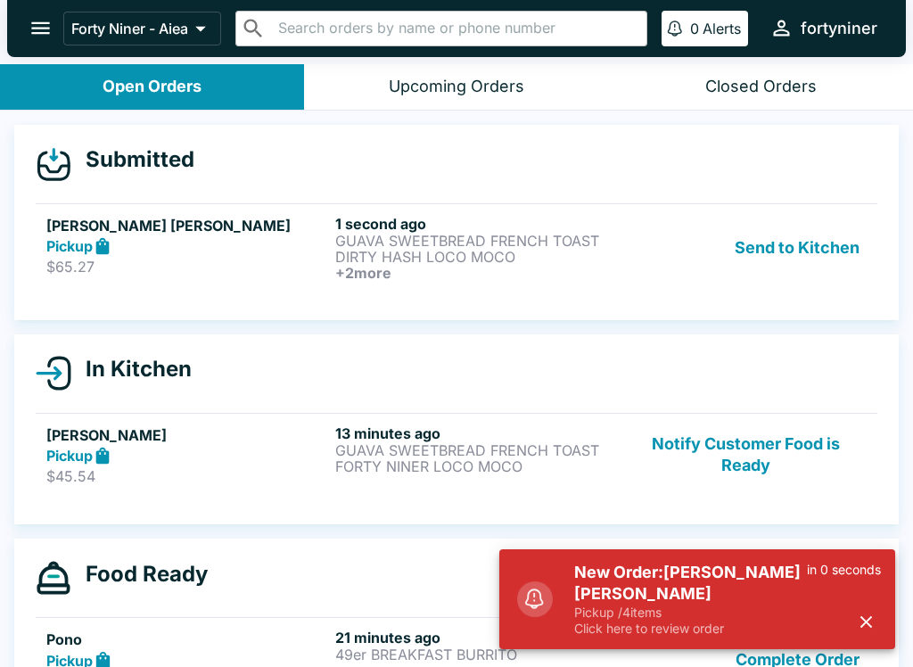
click at [273, 248] on div "Pickup" at bounding box center [187, 246] width 282 height 20
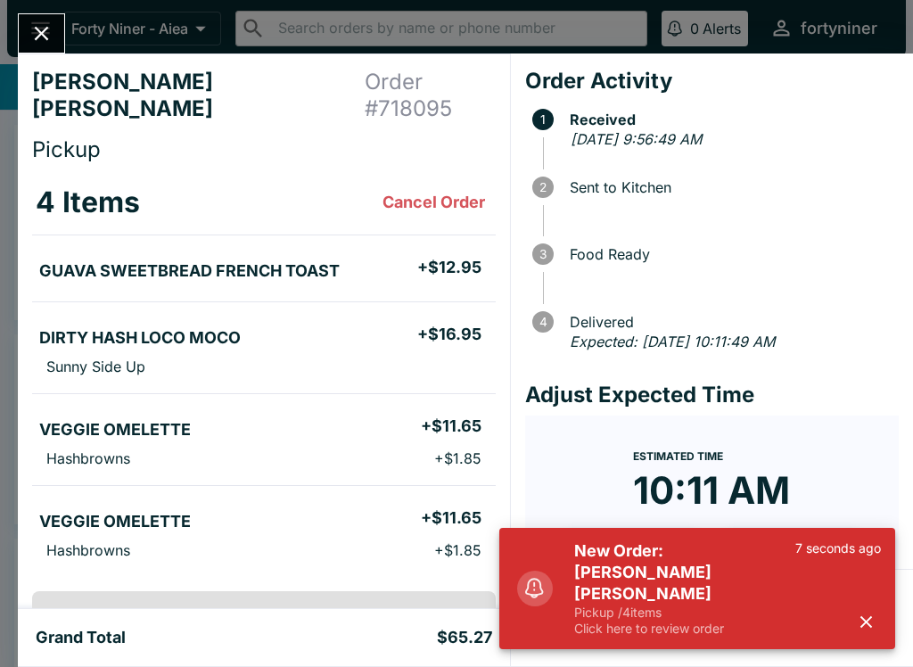
click at [861, 630] on icon "button" at bounding box center [866, 621] width 20 height 20
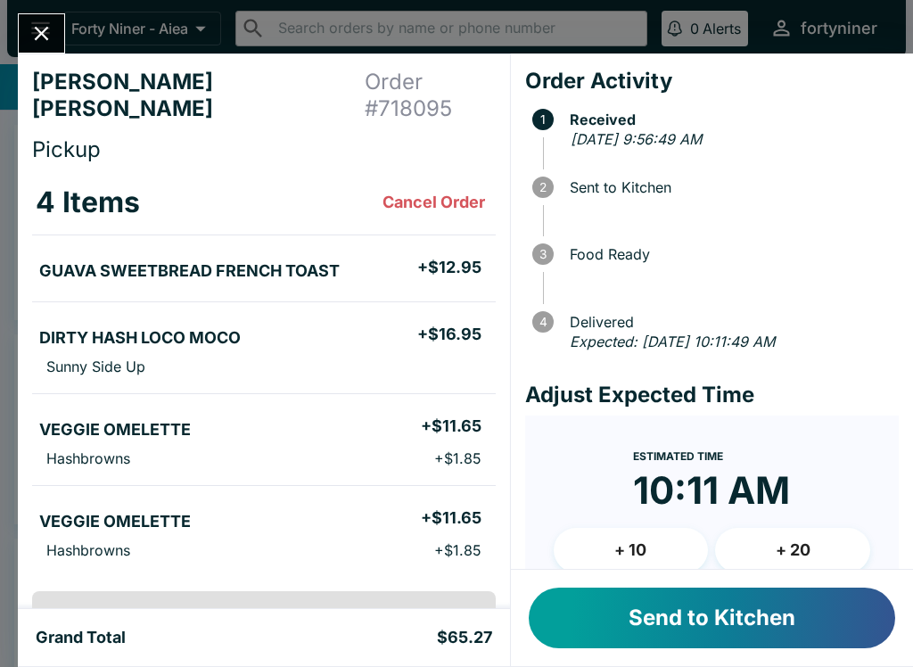
click at [636, 627] on button "Send to Kitchen" at bounding box center [711, 617] width 366 height 61
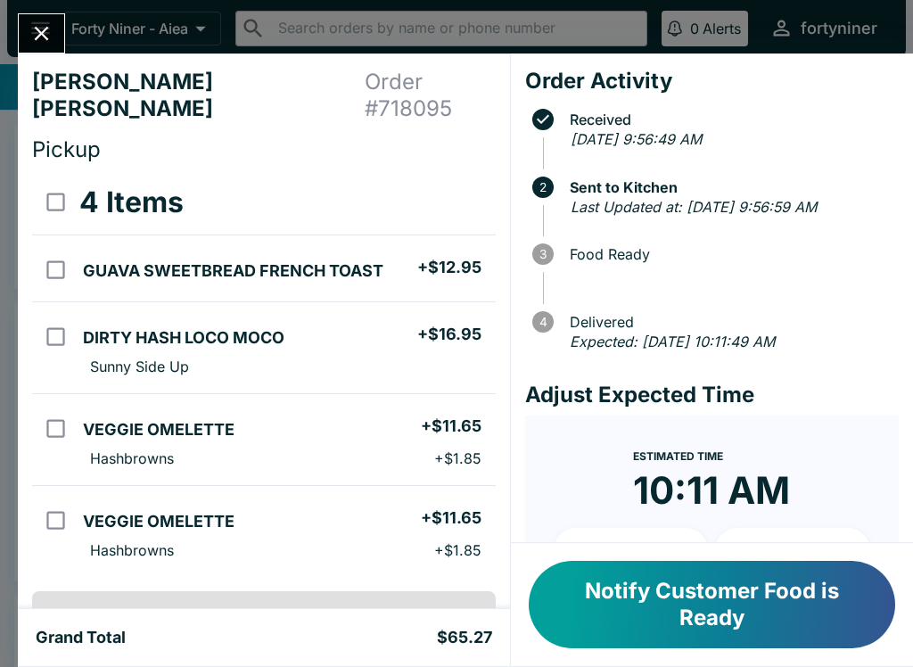
click at [37, 43] on icon "Close" at bounding box center [41, 33] width 24 height 24
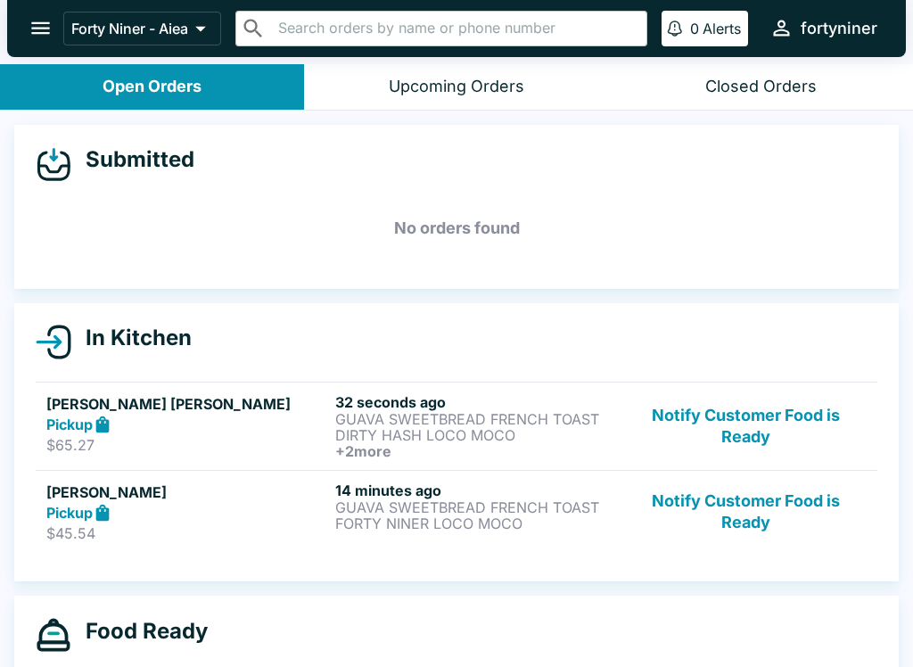
click at [773, 439] on button "Notify Customer Food is Ready" at bounding box center [746, 426] width 242 height 66
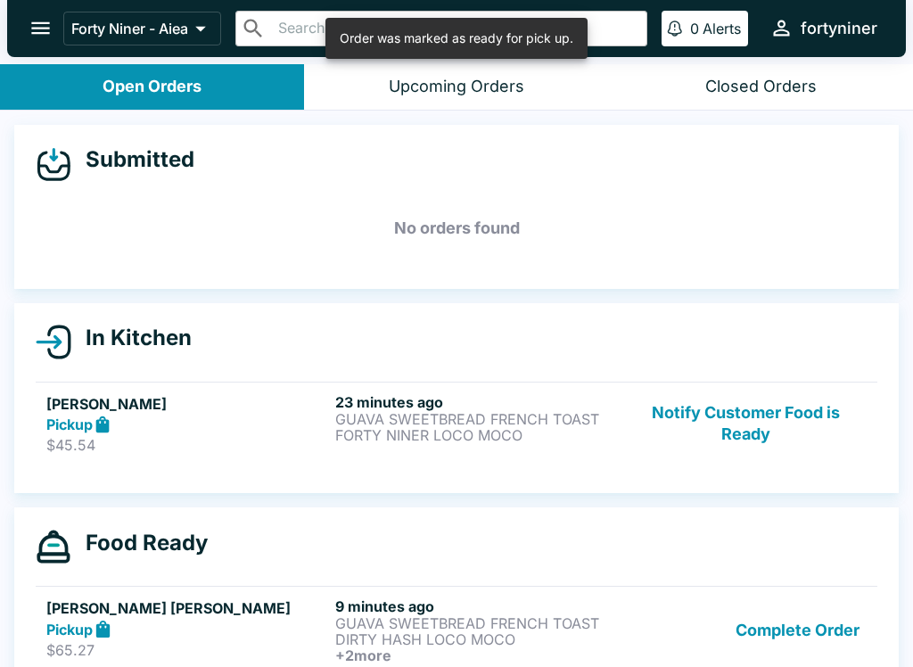
click at [769, 453] on button "Notify Customer Food is Ready" at bounding box center [746, 423] width 242 height 61
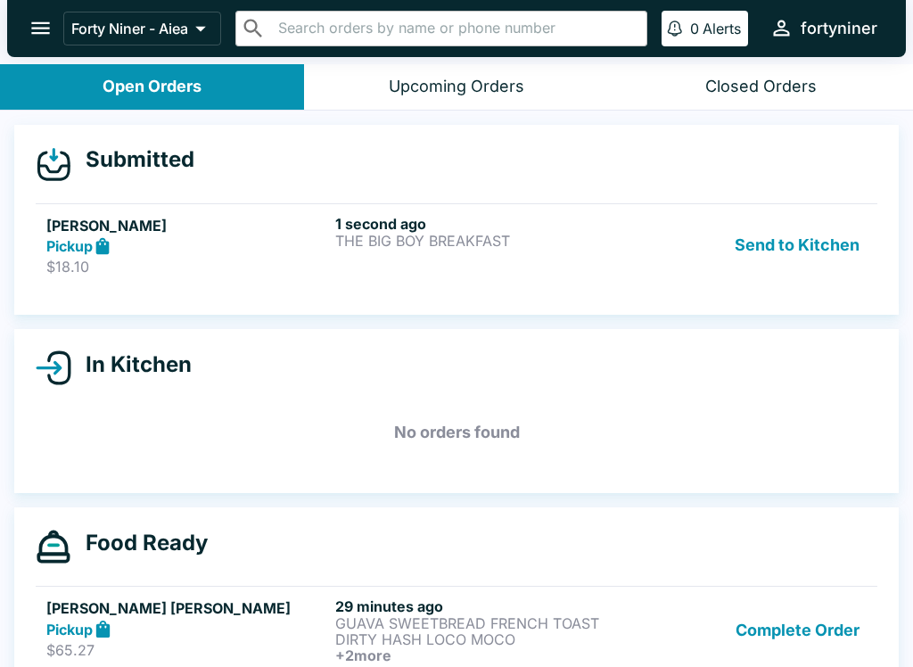
click at [76, 254] on strong "Pickup" at bounding box center [69, 246] width 46 height 18
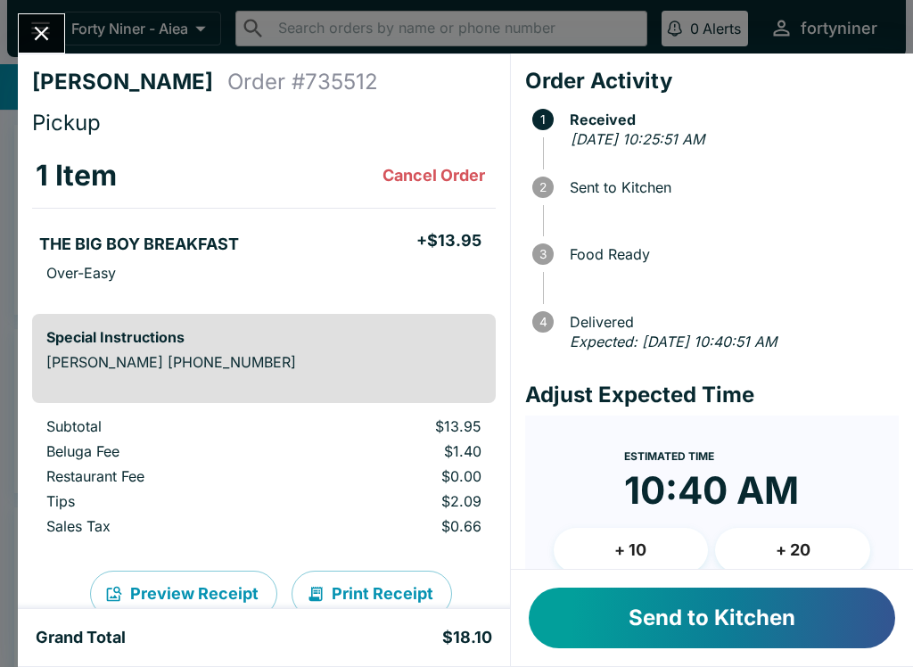
click at [622, 551] on button "+ 10" at bounding box center [630, 550] width 155 height 45
click at [627, 606] on button "Send to Kitchen" at bounding box center [711, 617] width 366 height 61
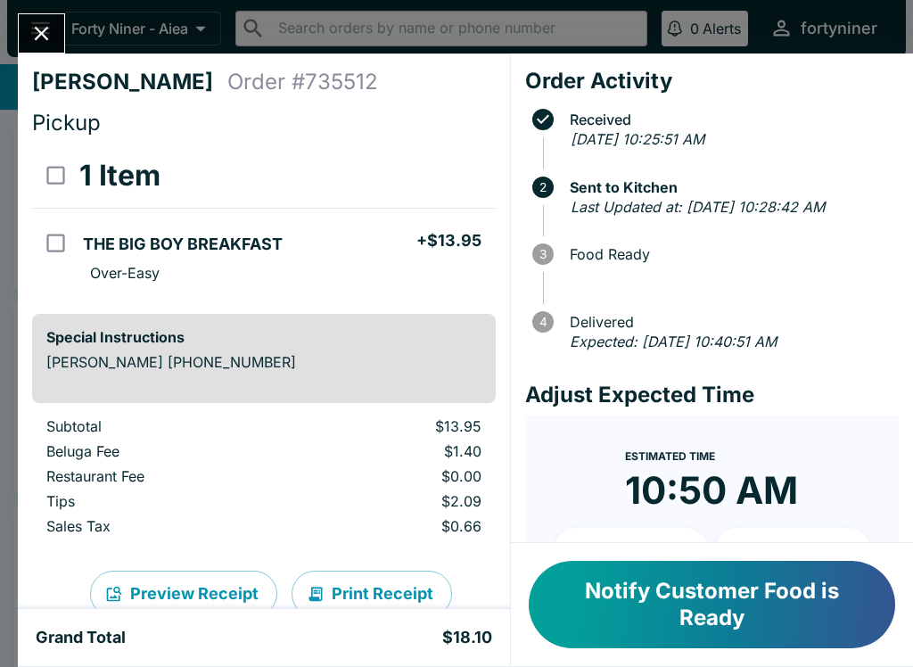
click at [47, 20] on button "Close" at bounding box center [41, 33] width 45 height 38
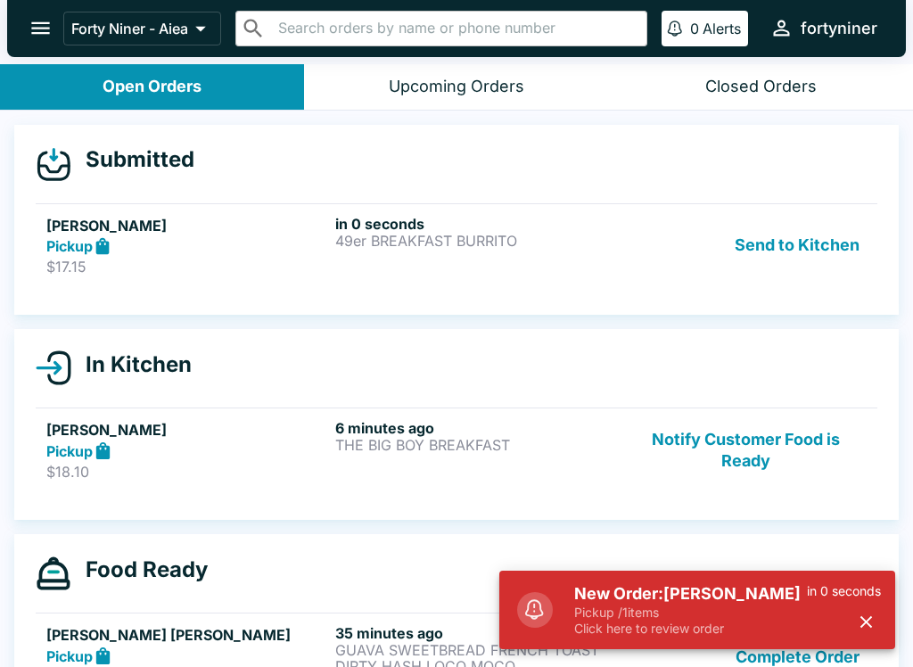
click at [98, 242] on icon at bounding box center [102, 245] width 13 height 17
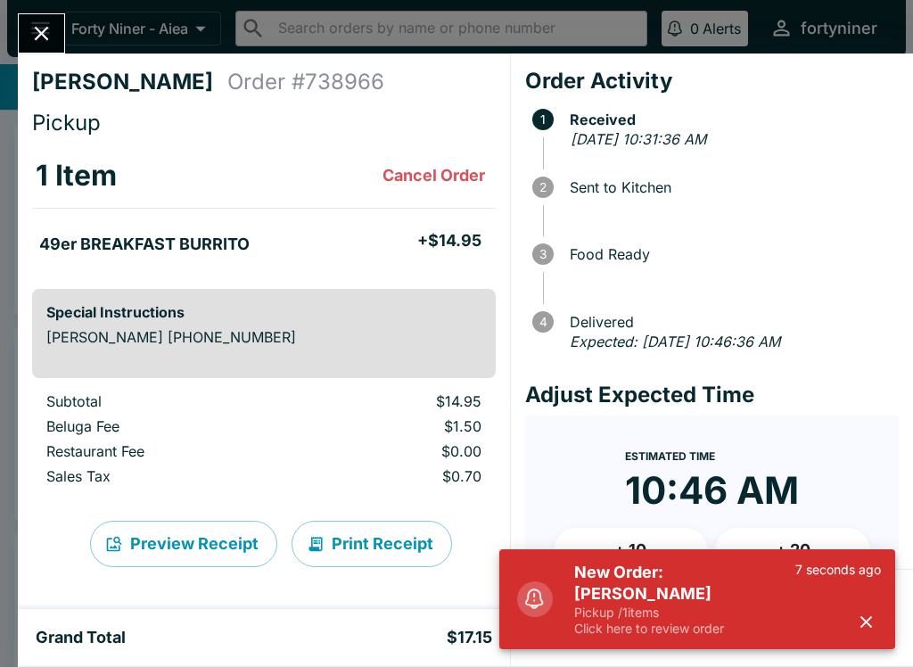
click at [863, 624] on icon "button" at bounding box center [866, 622] width 12 height 12
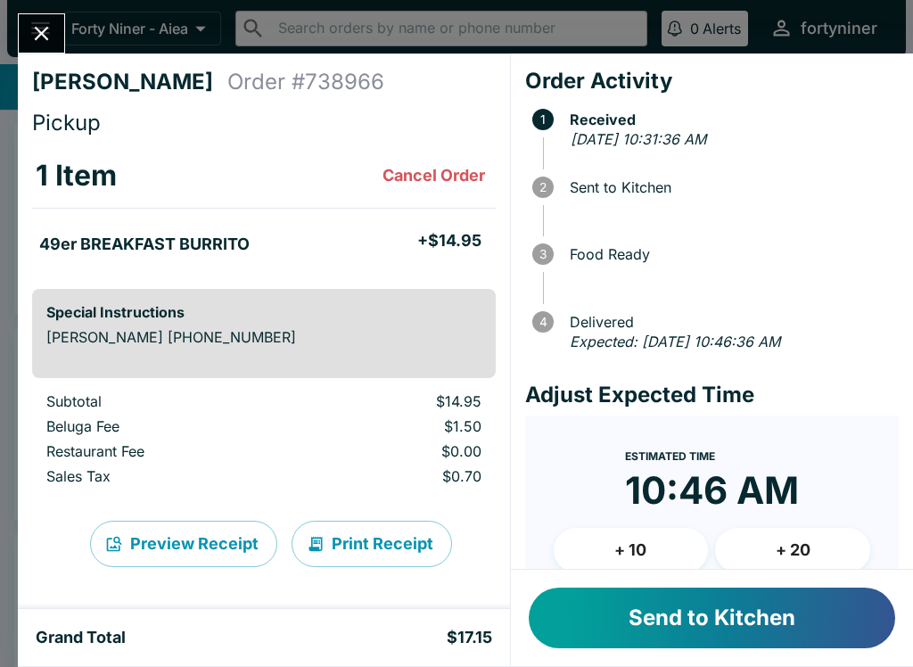
click at [610, 606] on button "Send to Kitchen" at bounding box center [711, 617] width 366 height 61
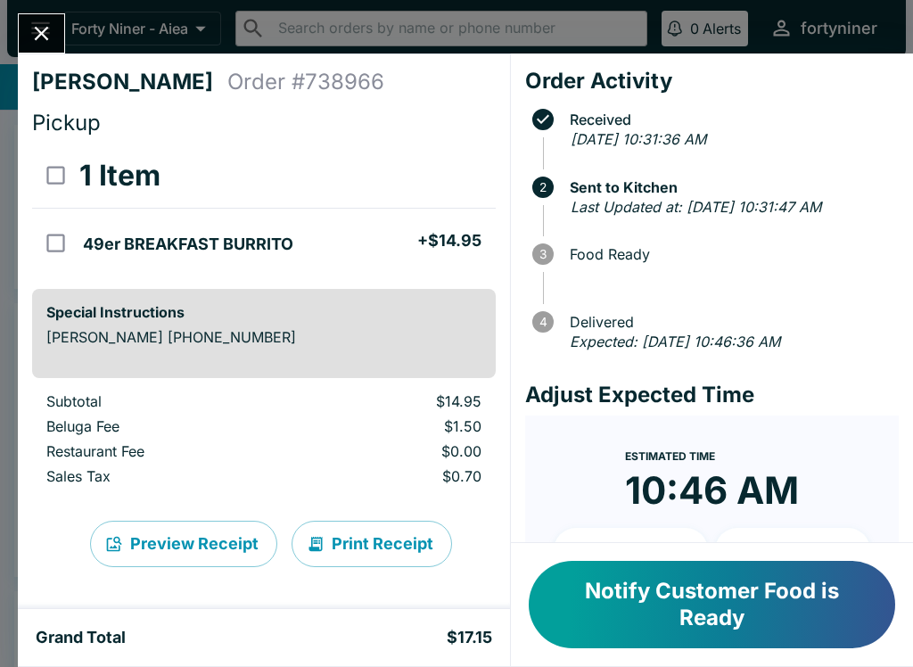
click at [28, 28] on button "Close" at bounding box center [41, 33] width 45 height 38
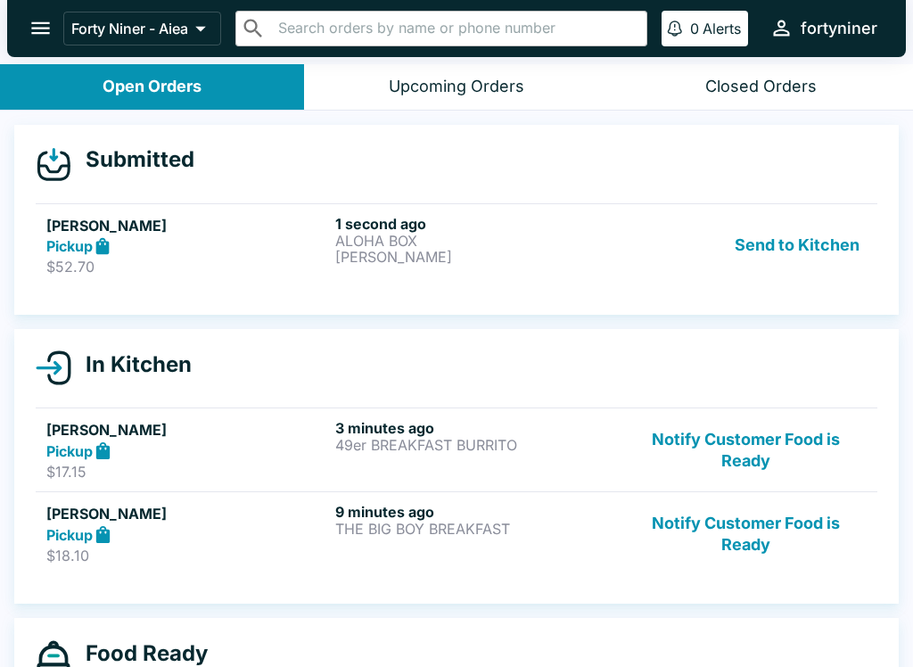
click at [123, 269] on p "$52.70" at bounding box center [187, 267] width 282 height 18
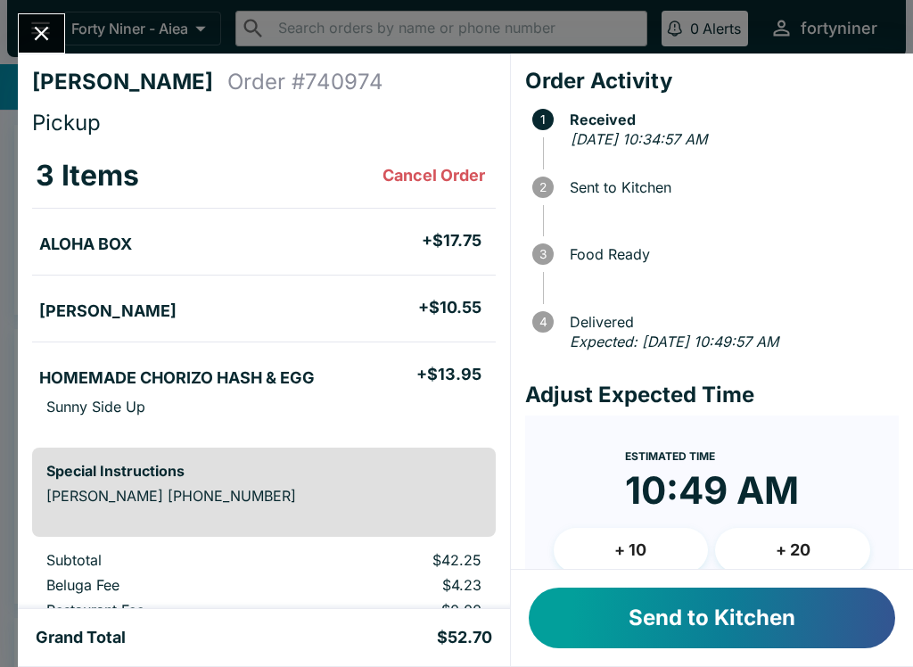
click at [615, 551] on button "+ 10" at bounding box center [630, 550] width 155 height 45
click at [627, 610] on button "Send to Kitchen" at bounding box center [711, 617] width 366 height 61
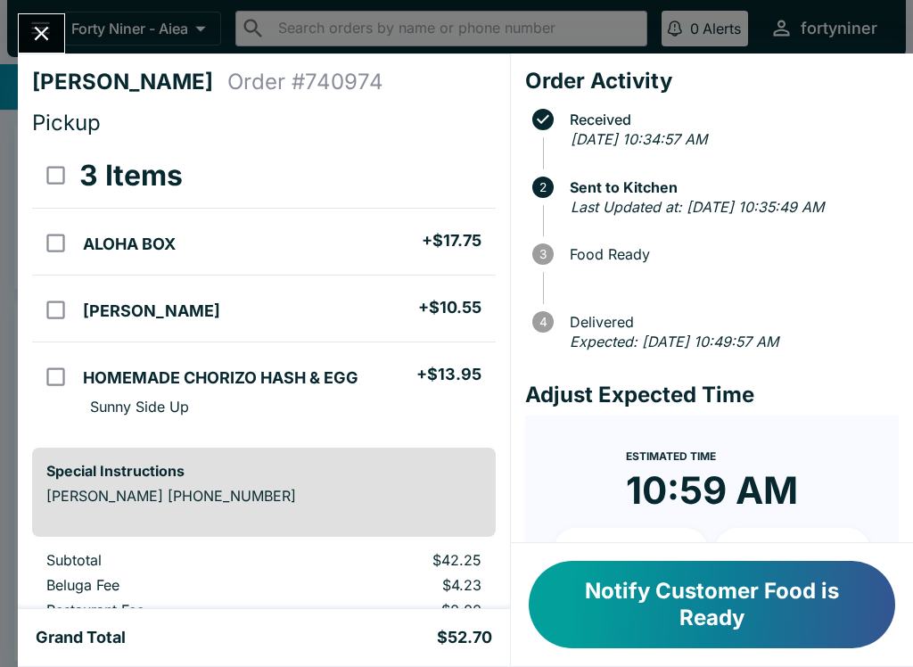
click at [40, 26] on icon "Close" at bounding box center [41, 33] width 24 height 24
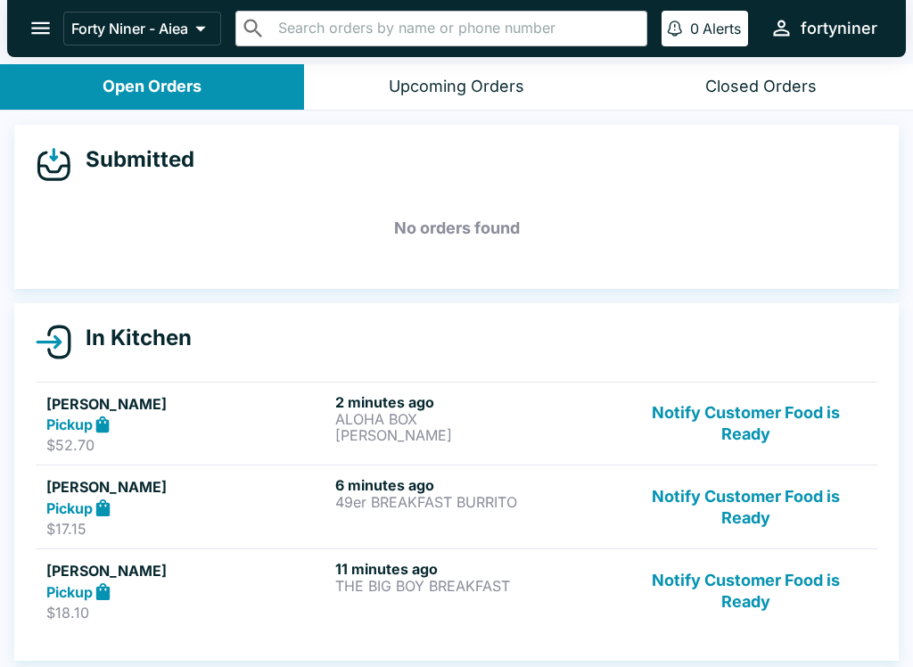
click at [729, 500] on button "Notify Customer Food is Ready" at bounding box center [746, 506] width 242 height 61
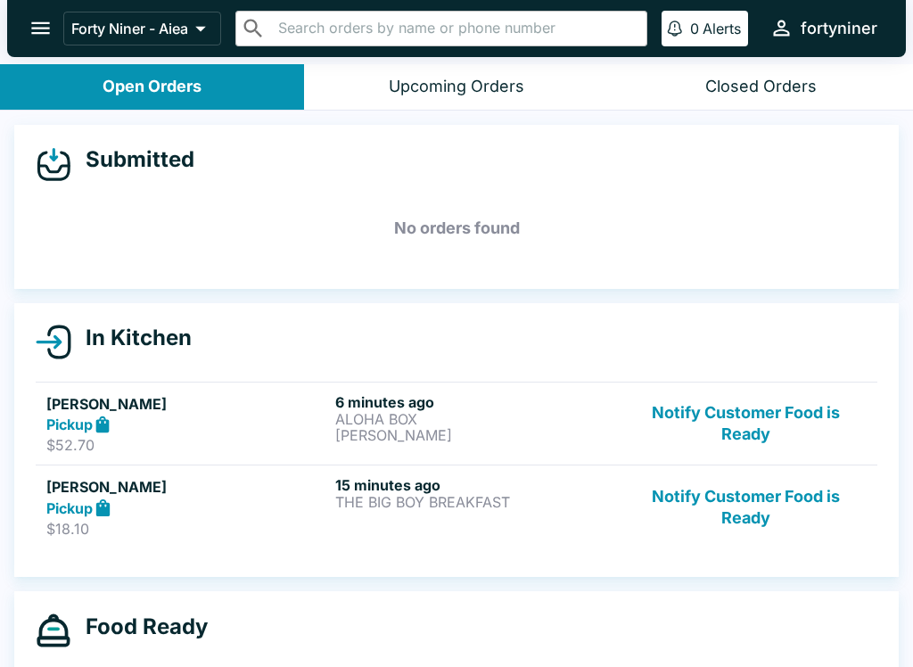
click at [726, 520] on button "Notify Customer Food is Ready" at bounding box center [746, 506] width 242 height 61
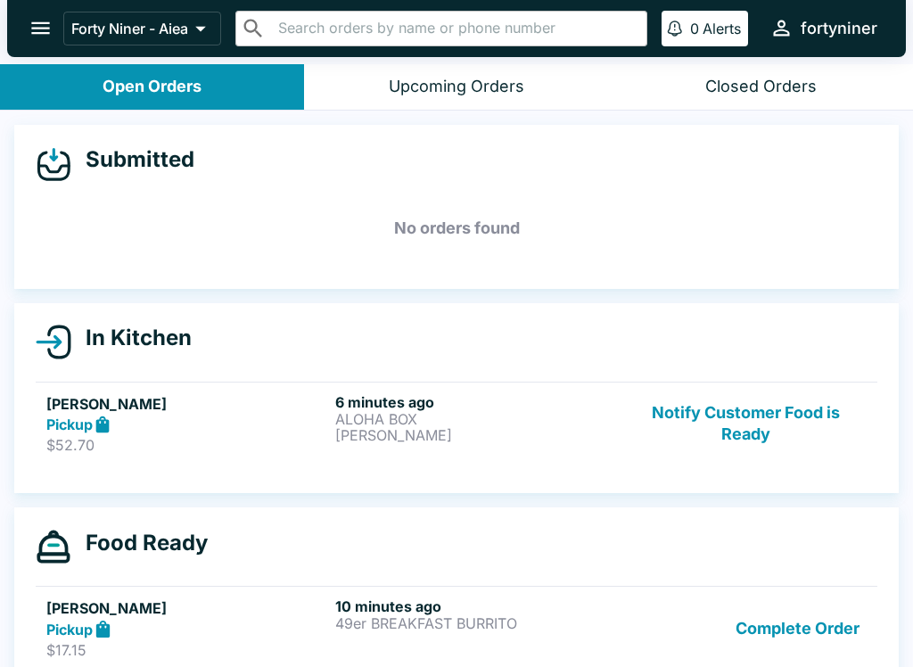
click at [719, 397] on button "Notify Customer Food is Ready" at bounding box center [746, 423] width 242 height 61
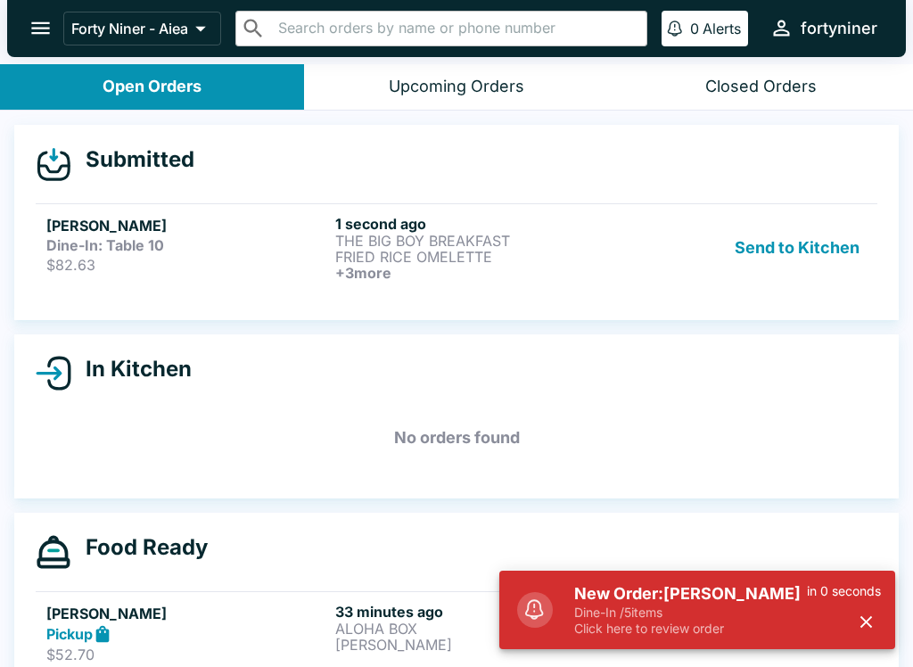
click at [107, 253] on div "[PERSON_NAME] Dine-In: Table 10 $82.63" at bounding box center [187, 248] width 282 height 66
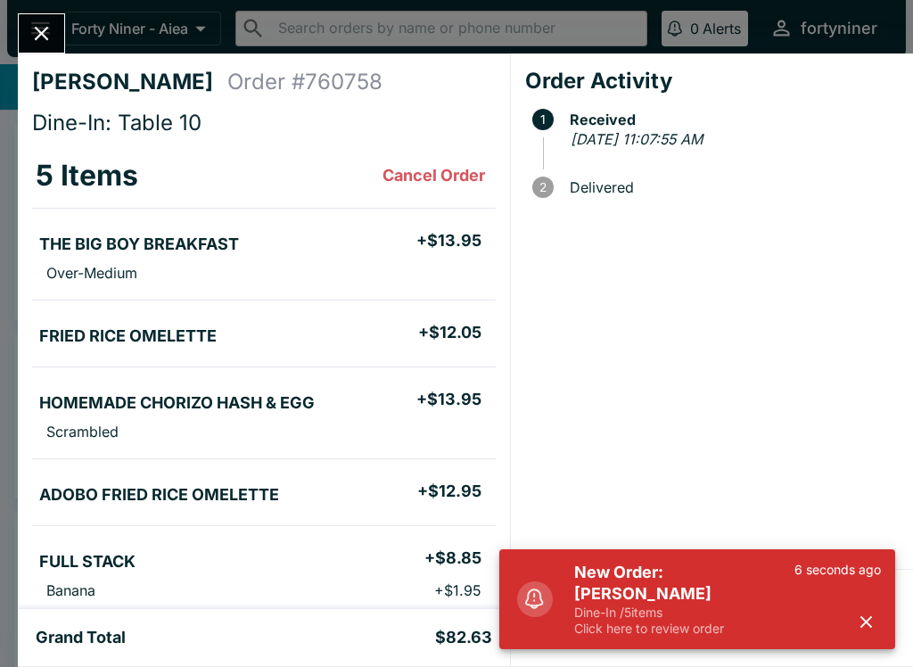
click at [856, 612] on icon "button" at bounding box center [866, 621] width 20 height 20
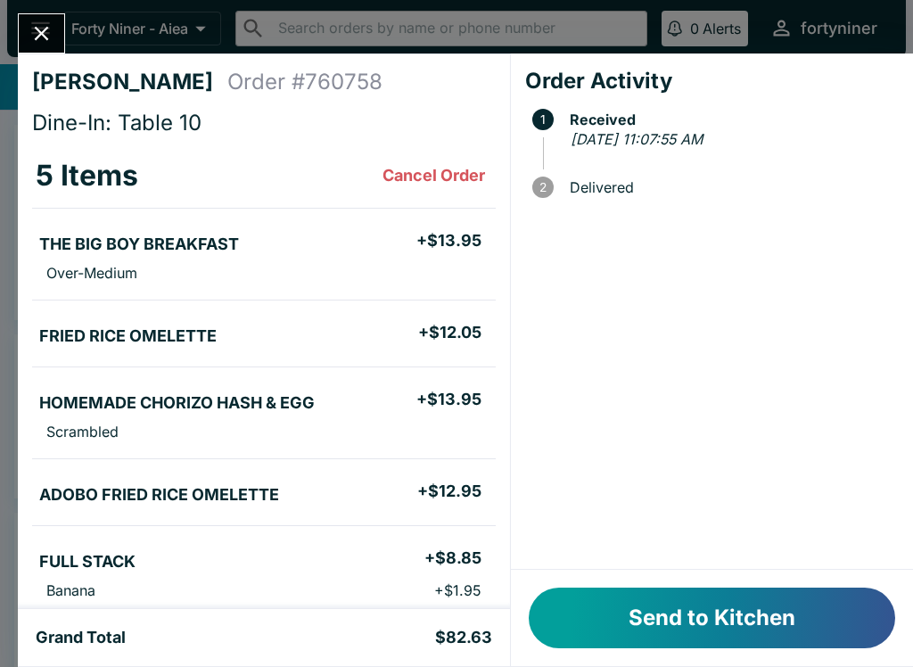
click at [672, 589] on button "Send to Kitchen" at bounding box center [711, 617] width 366 height 61
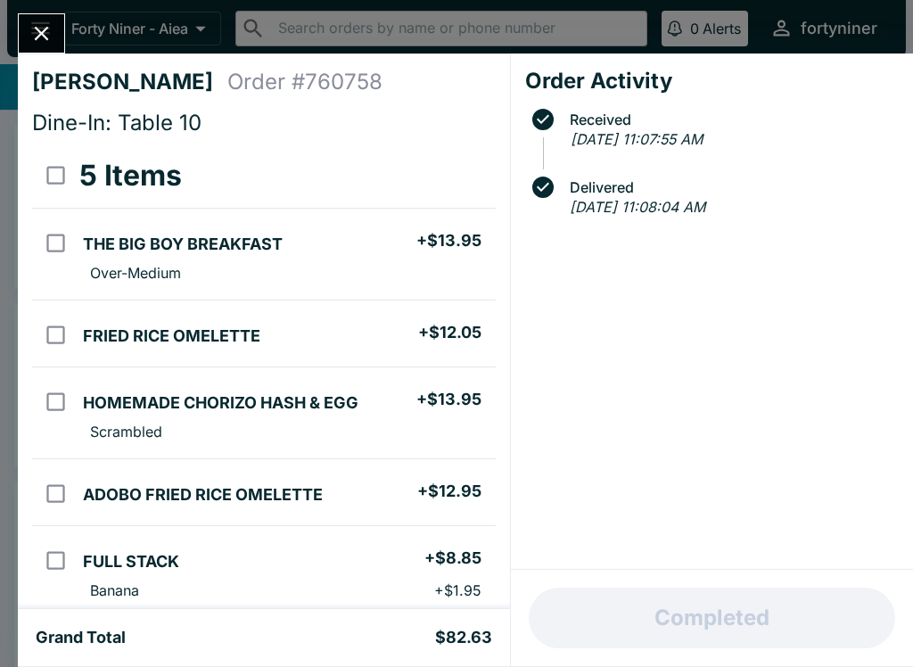
click at [27, 6] on div "[PERSON_NAME] Order # 760758 Dine-In: Table 10 5 Items THE BIG BOY BREAKFAST + …" at bounding box center [456, 333] width 913 height 667
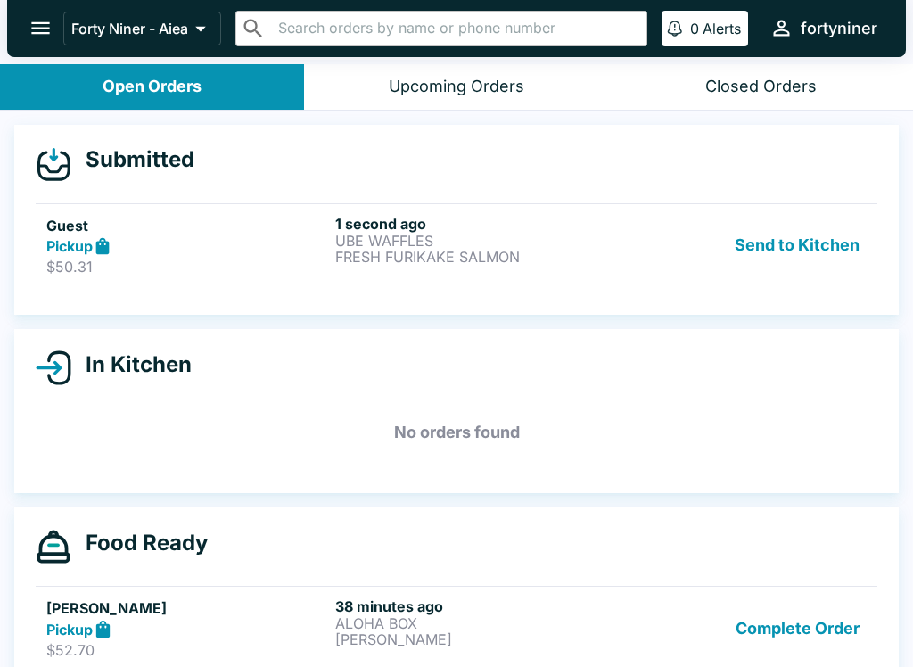
click at [372, 284] on link "Guest Pickup $50.31 1 second ago UBE WAFFLES FRESH FURIKAKE SALMON Send to Kitc…" at bounding box center [456, 245] width 841 height 84
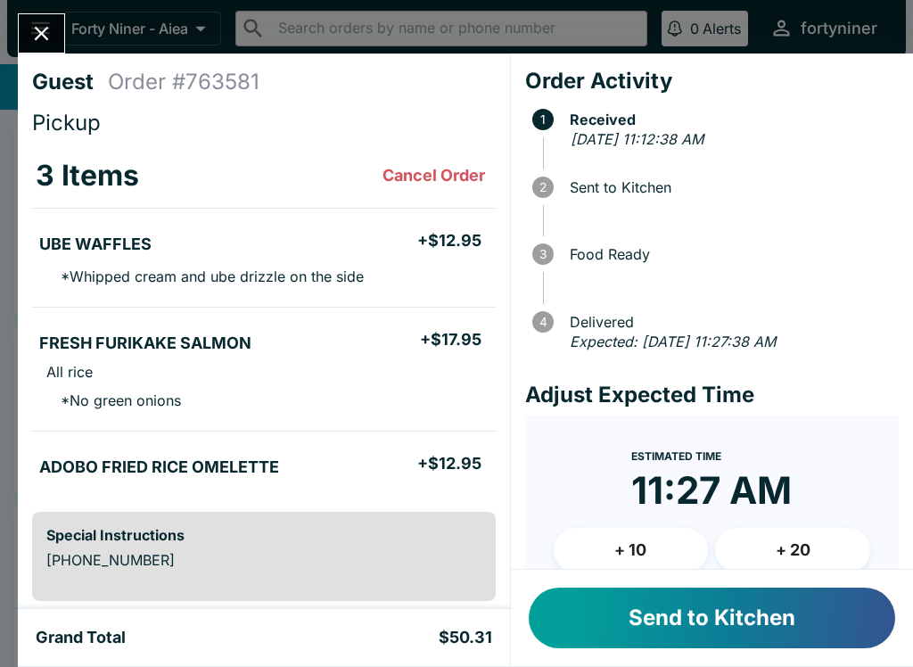
click at [615, 634] on button "Send to Kitchen" at bounding box center [711, 617] width 366 height 61
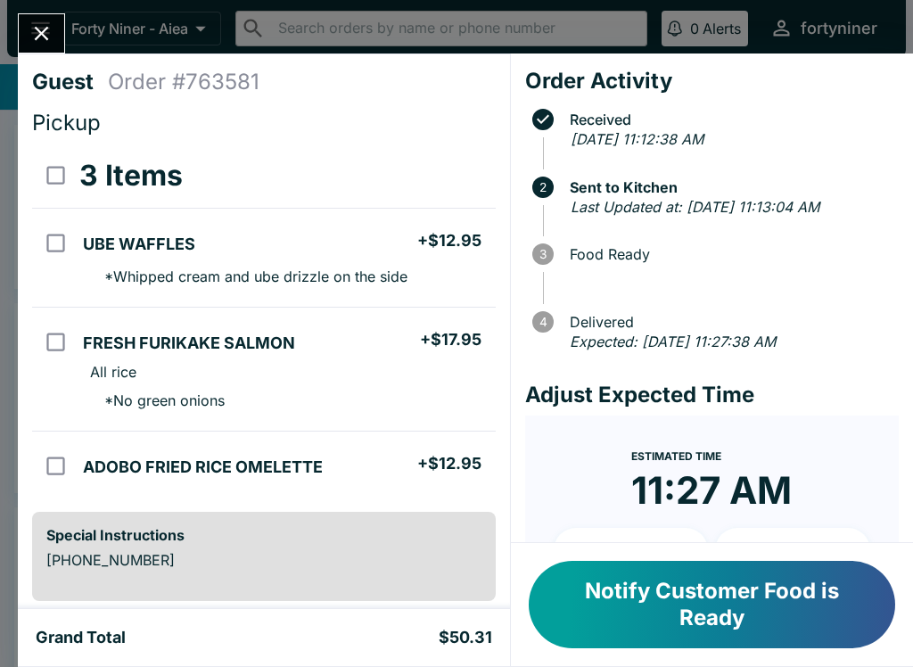
click at [53, 21] on icon "Close" at bounding box center [41, 33] width 24 height 24
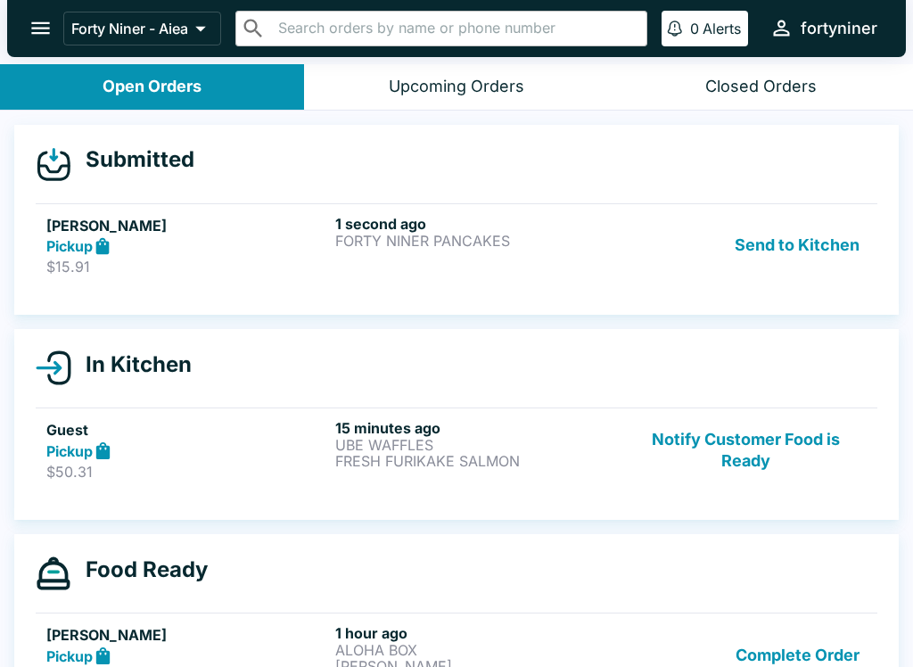
click at [405, 251] on div "1 second ago FORTY NINER PANCAKES" at bounding box center [476, 245] width 282 height 61
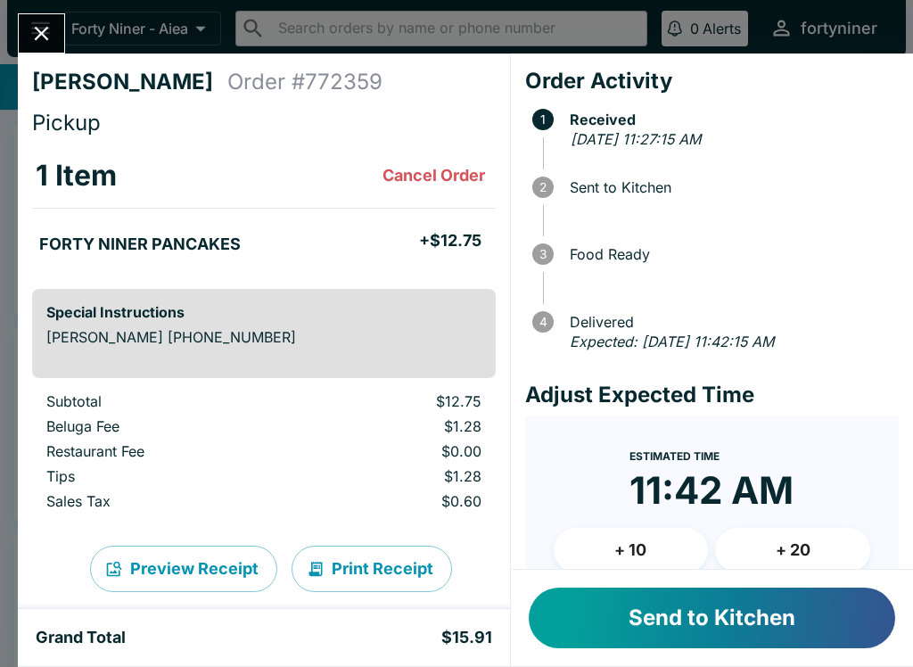
click at [565, 619] on button "Send to Kitchen" at bounding box center [711, 617] width 366 height 61
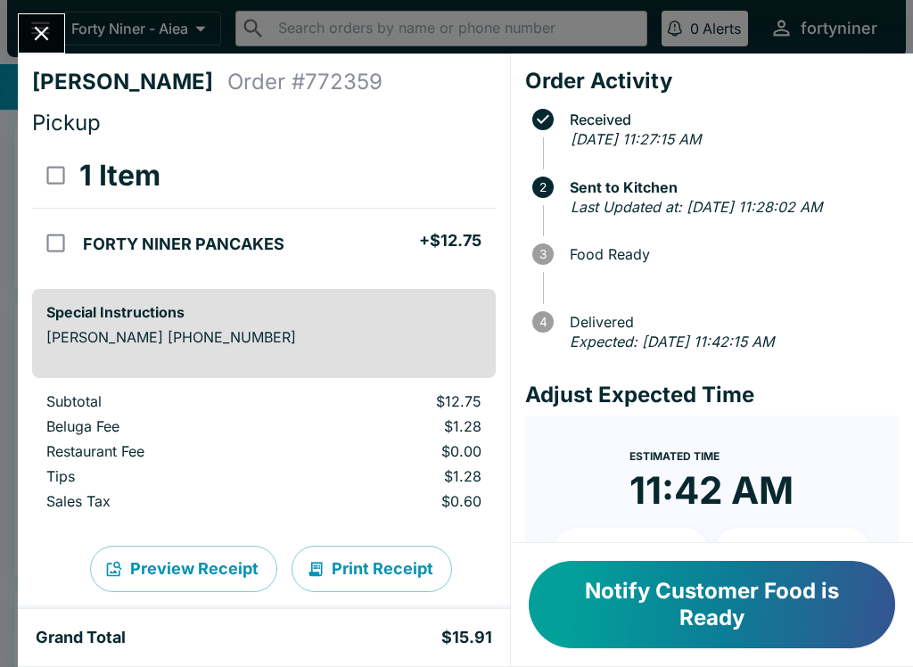
click at [25, 29] on button "Close" at bounding box center [41, 33] width 45 height 38
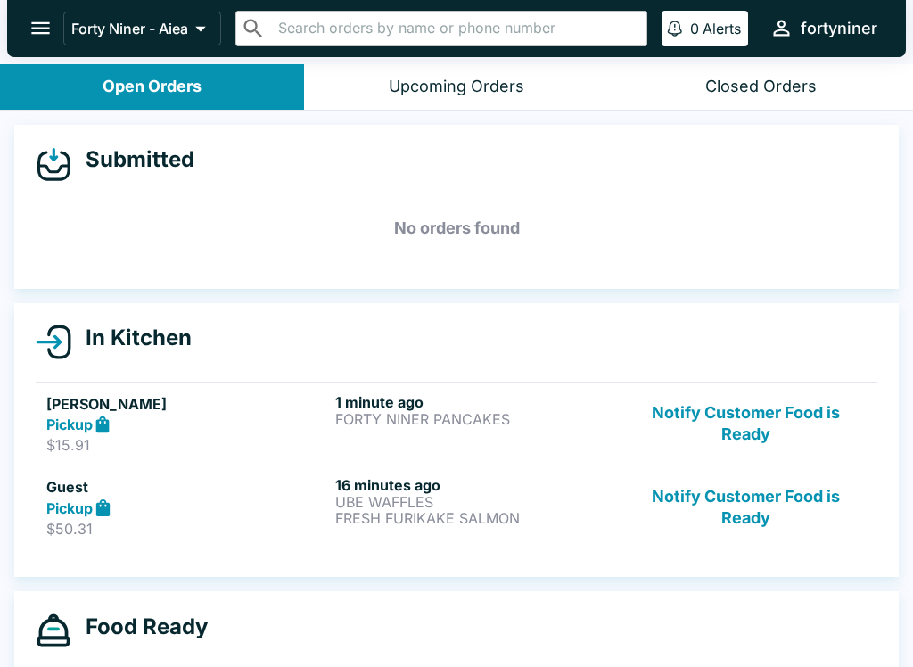
click at [796, 536] on button "Notify Customer Food is Ready" at bounding box center [746, 506] width 242 height 61
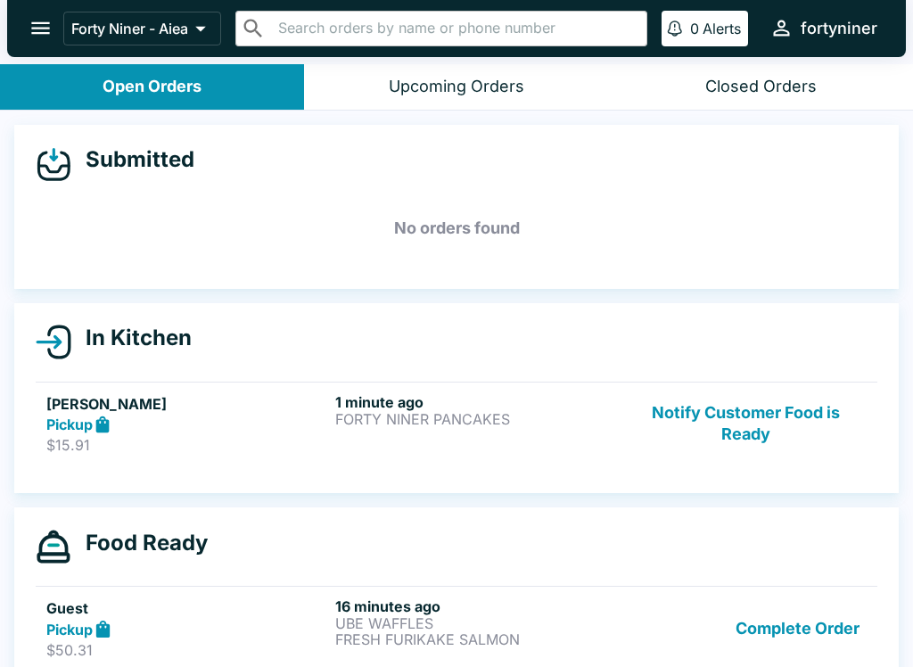
click at [756, 419] on button "Notify Customer Food is Ready" at bounding box center [746, 423] width 242 height 61
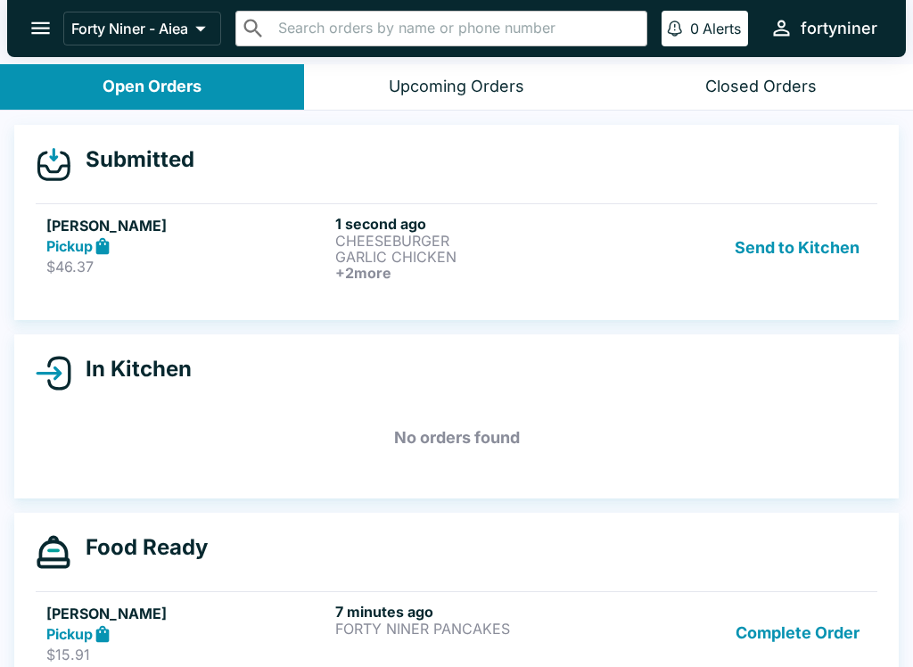
click at [170, 244] on div "Pickup" at bounding box center [187, 246] width 282 height 20
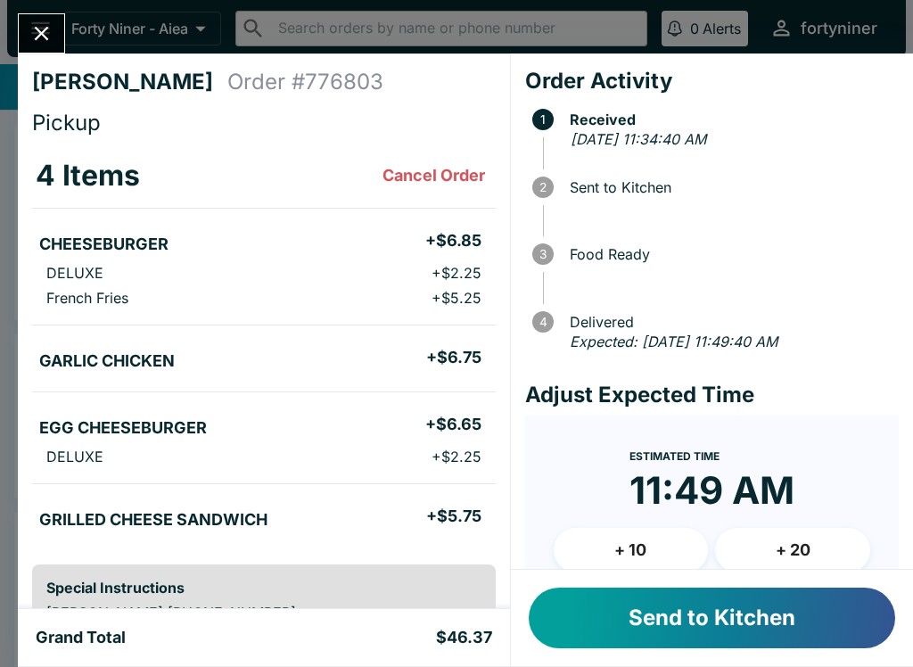
click at [606, 544] on button "+ 10" at bounding box center [630, 550] width 155 height 45
click at [628, 602] on button "Send to Kitchen" at bounding box center [711, 617] width 366 height 61
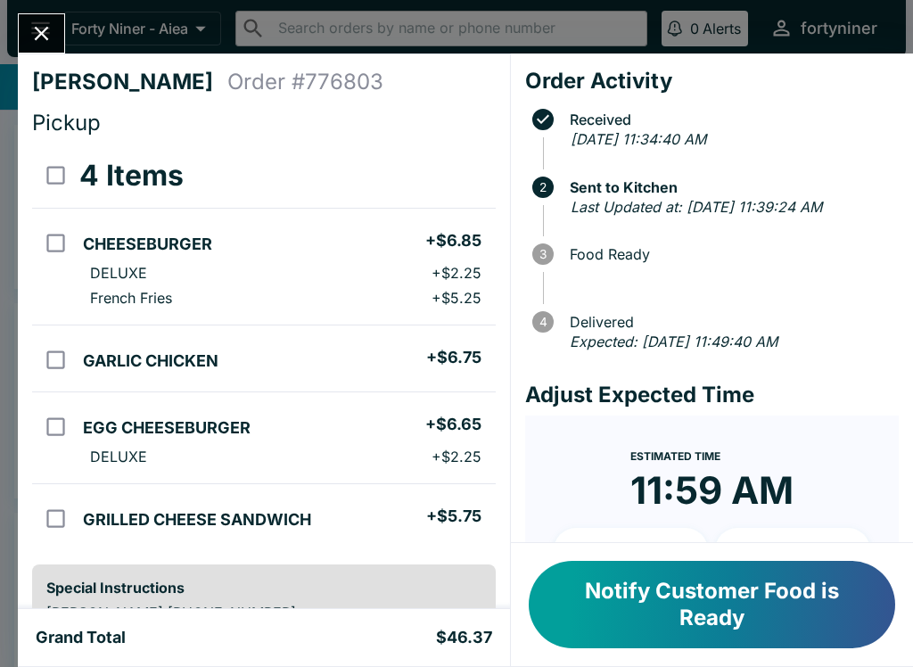
click at [43, 39] on icon "Close" at bounding box center [41, 33] width 24 height 24
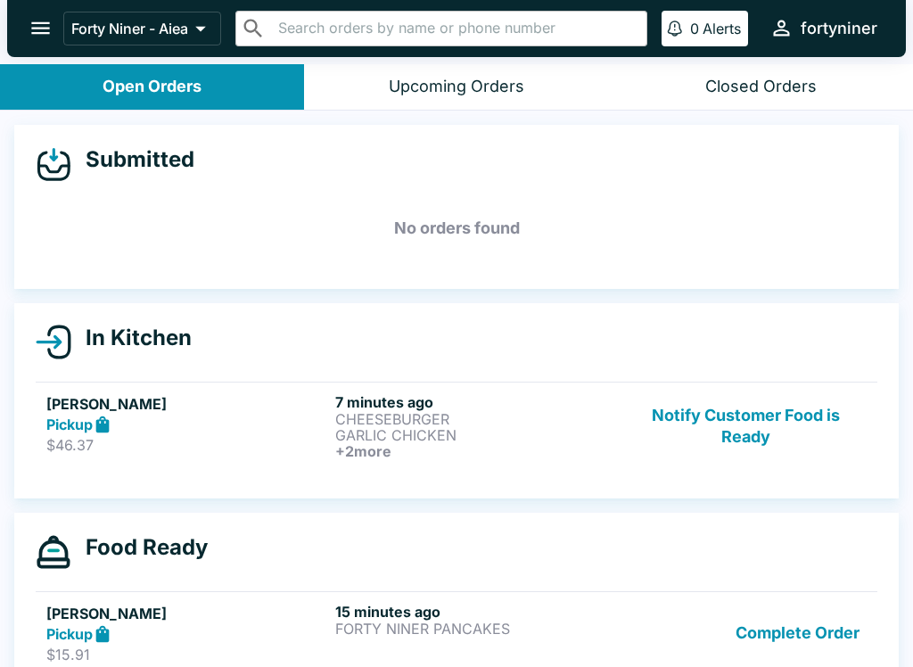
click at [741, 424] on button "Notify Customer Food is Ready" at bounding box center [746, 426] width 242 height 66
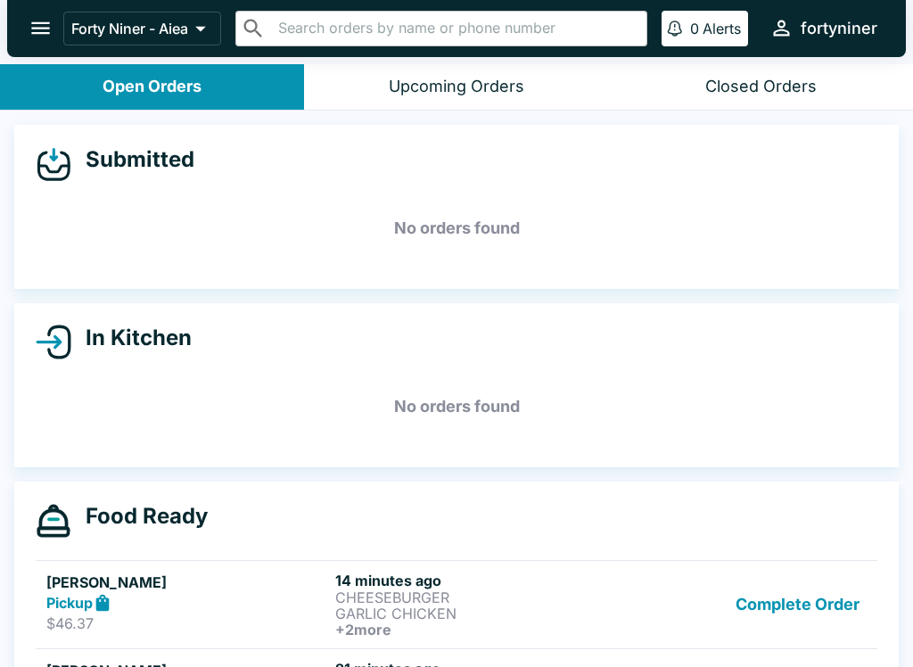
click at [765, 605] on button "Complete Order" at bounding box center [797, 604] width 138 height 66
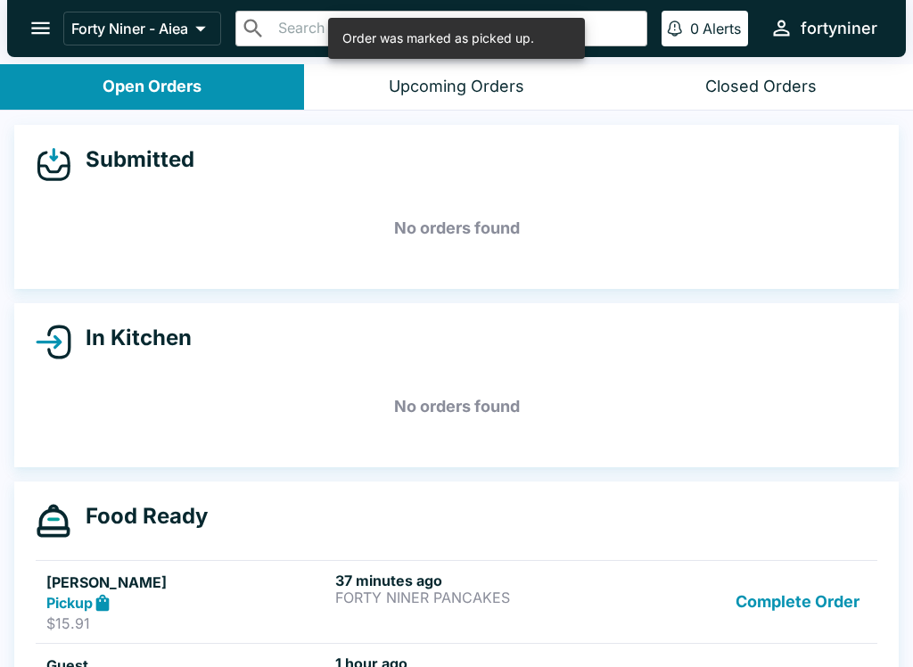
click at [816, 627] on button "Complete Order" at bounding box center [797, 601] width 138 height 61
click at [783, 629] on button "Complete Order" at bounding box center [797, 601] width 138 height 61
click at [790, 635] on link "[PERSON_NAME] Pickup $52.70 1 hour ago ALOHA BOX FRIED SAIMIN Complete Order" at bounding box center [456, 602] width 841 height 84
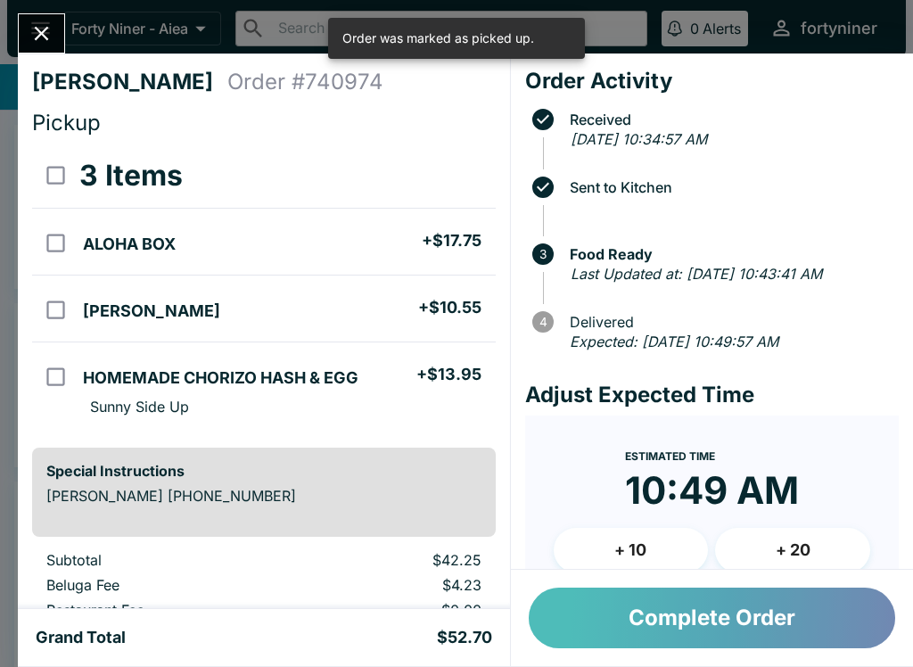
click at [759, 639] on button "Complete Order" at bounding box center [711, 617] width 366 height 61
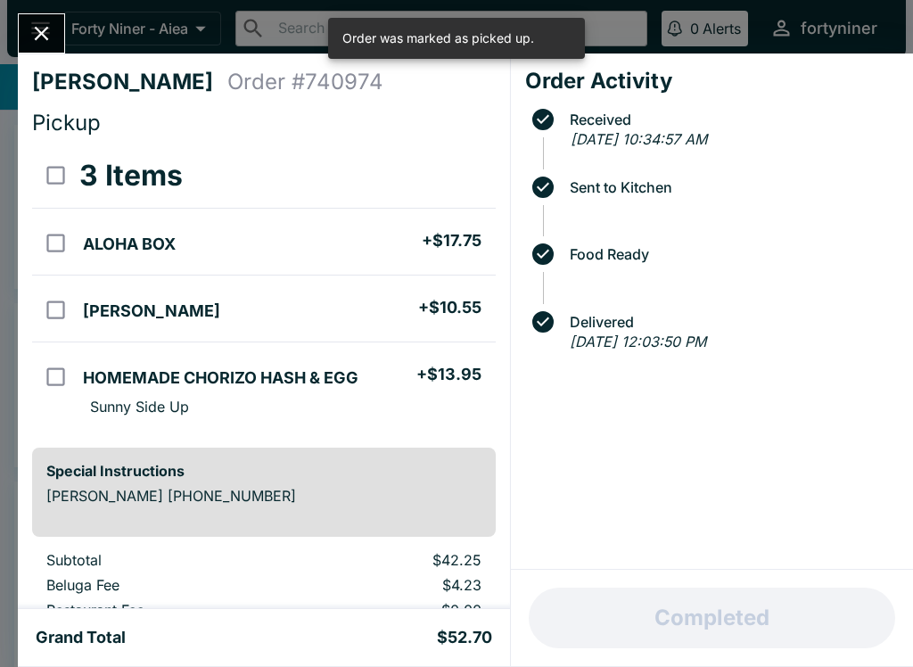
click at [26, 29] on button "Close" at bounding box center [41, 33] width 45 height 38
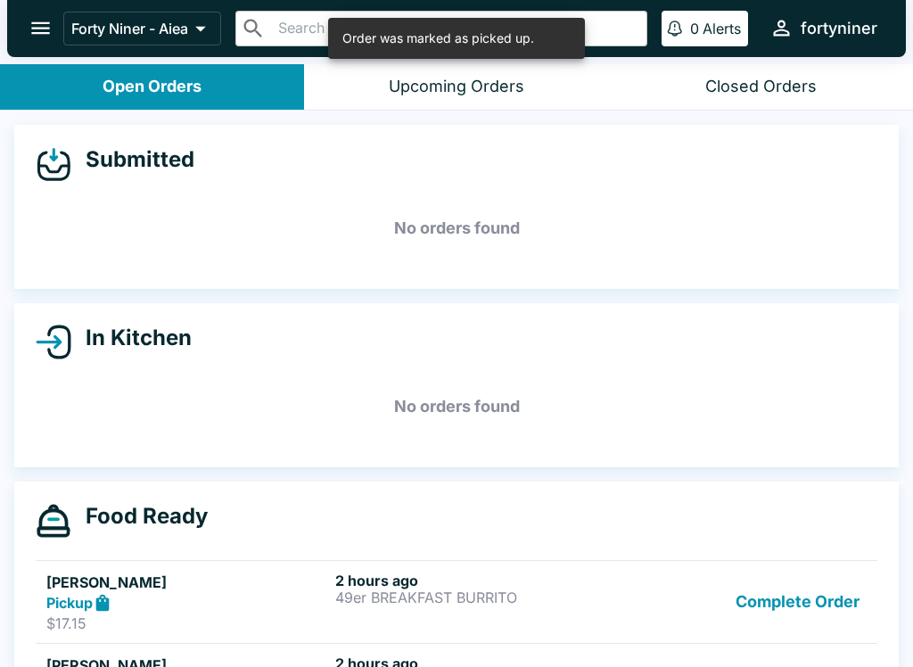
click at [801, 602] on button "Complete Order" at bounding box center [797, 601] width 138 height 61
click at [764, 629] on button "Complete Order" at bounding box center [797, 601] width 138 height 61
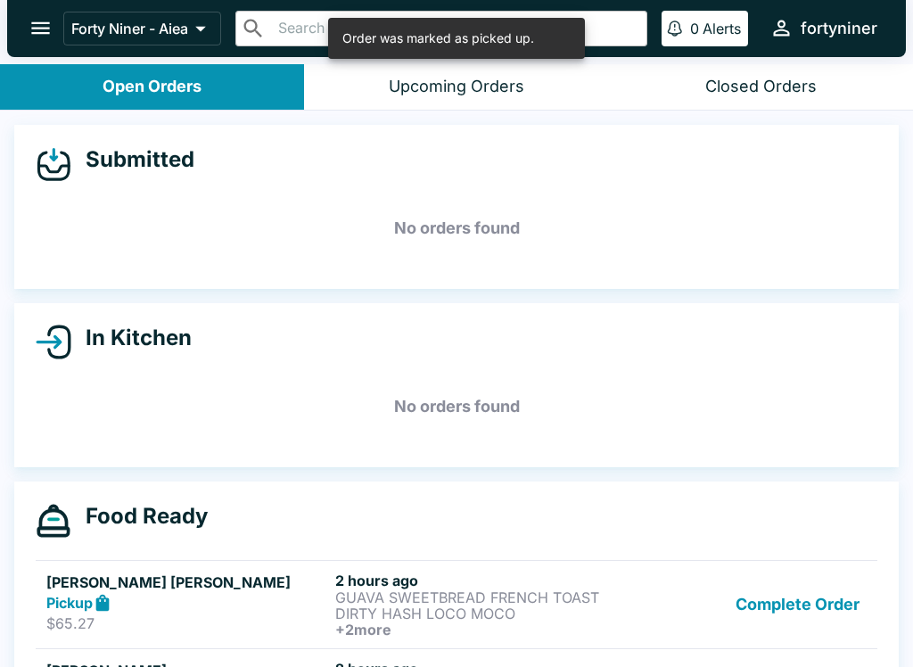
click at [773, 637] on link "[PERSON_NAME] [PERSON_NAME] Pickup $65.27 2 hours ago GUAVA SWEETBREAD FRENCH T…" at bounding box center [456, 604] width 841 height 88
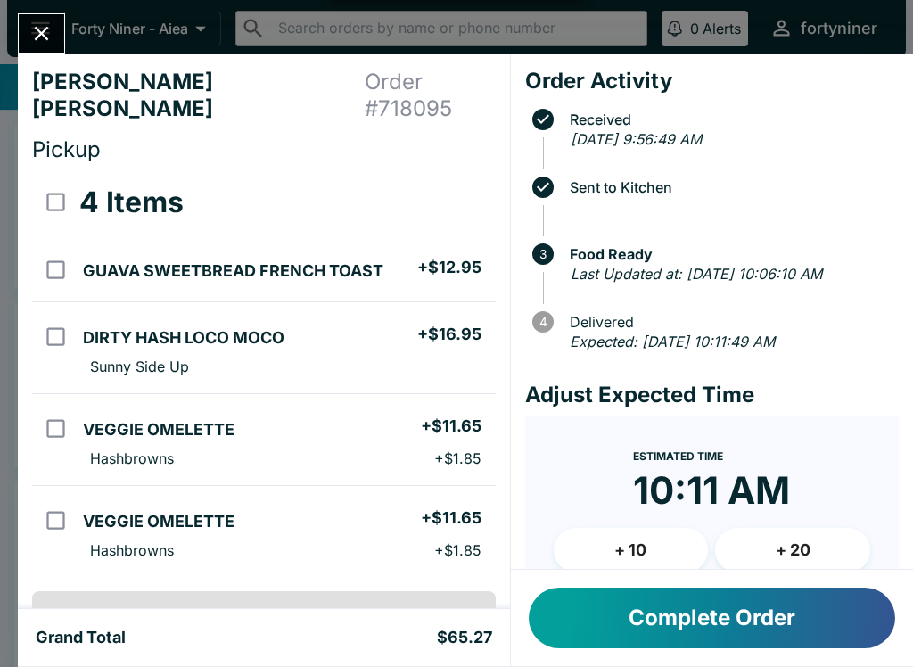
click at [766, 602] on button "Complete Order" at bounding box center [711, 617] width 366 height 61
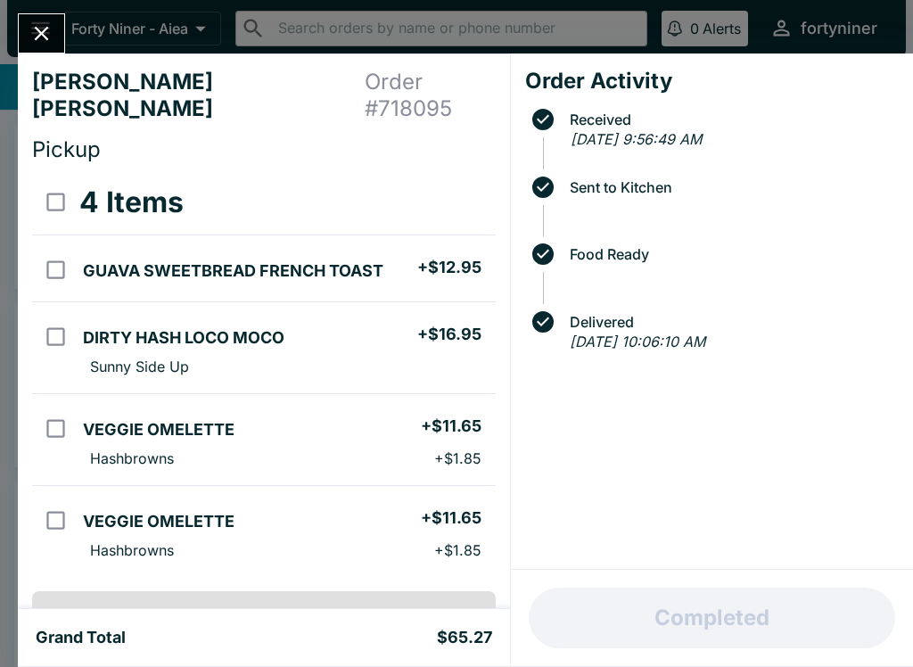
click at [33, 36] on icon "Close" at bounding box center [41, 33] width 24 height 24
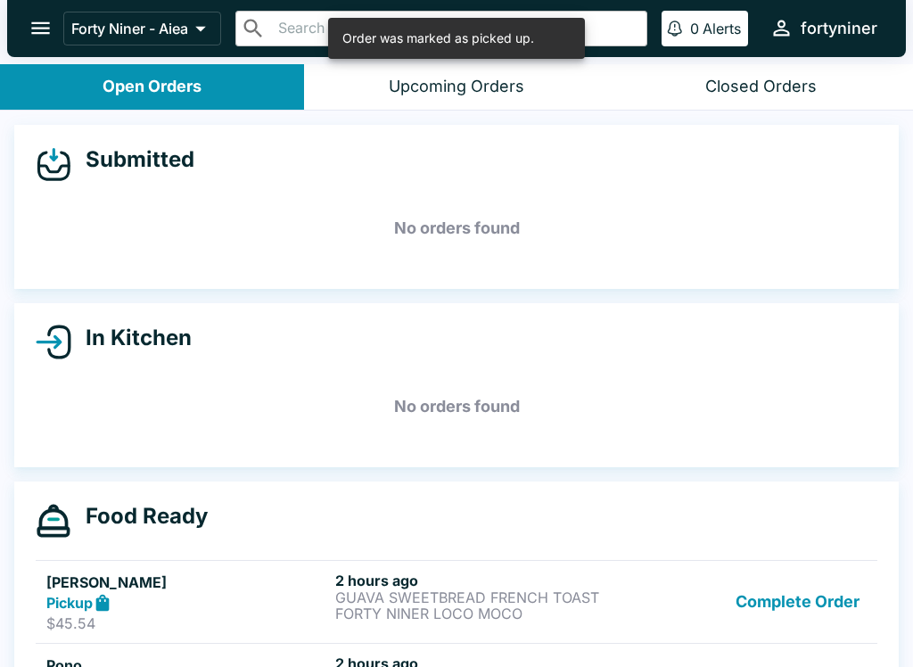
click at [788, 610] on button "Complete Order" at bounding box center [797, 601] width 138 height 61
click at [759, 616] on button "Complete Order" at bounding box center [797, 601] width 138 height 61
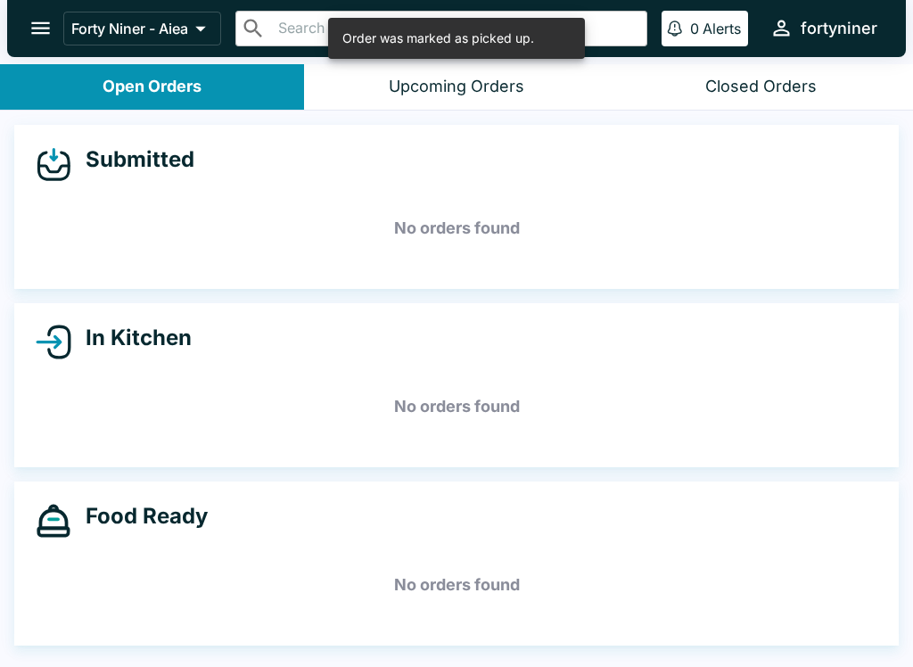
click at [752, 621] on div "Food Ready No orders found" at bounding box center [456, 563] width 884 height 164
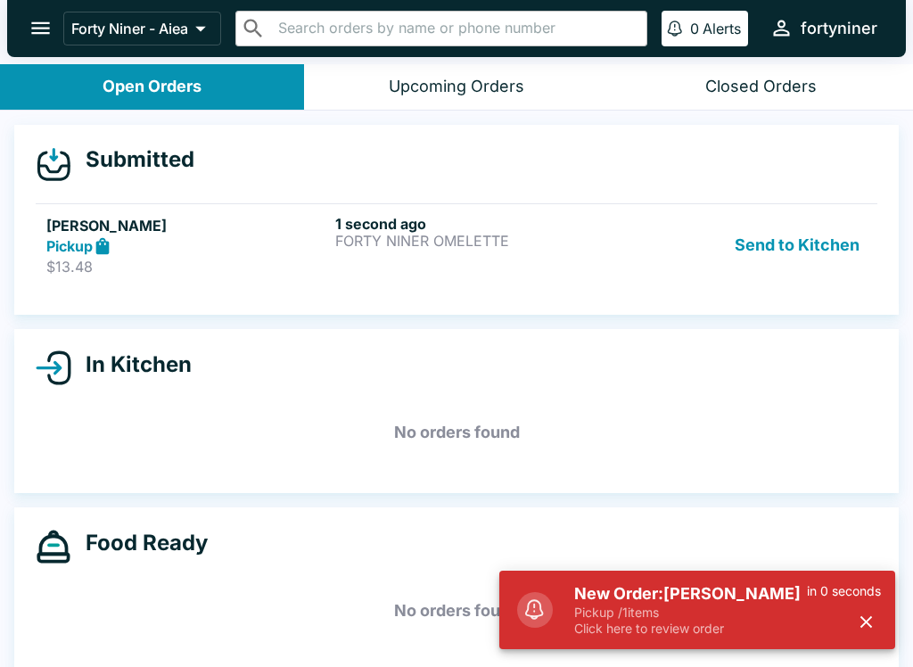
click at [176, 247] on div "Pickup" at bounding box center [187, 246] width 282 height 20
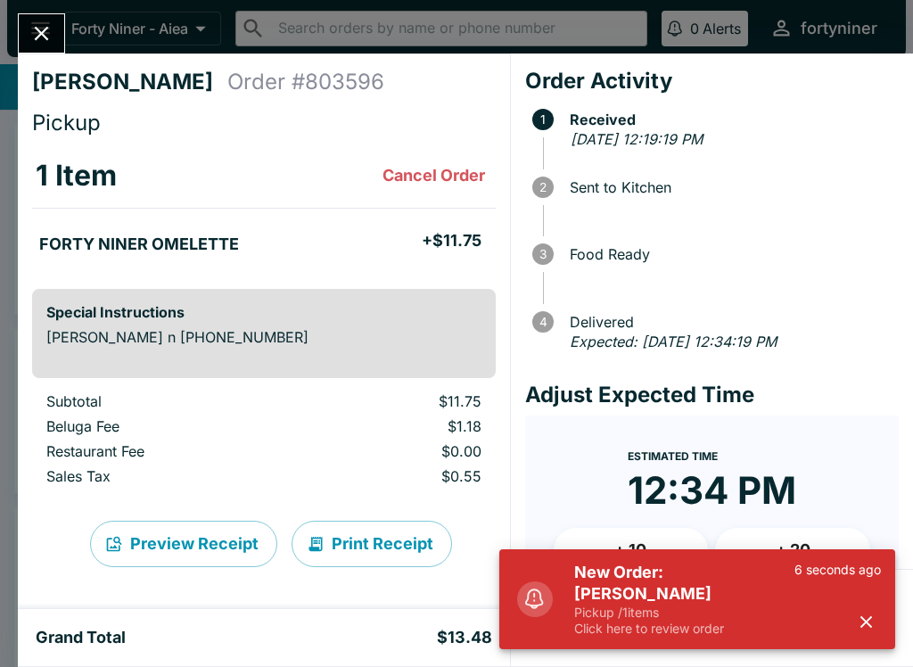
click at [856, 618] on icon "button" at bounding box center [866, 621] width 20 height 20
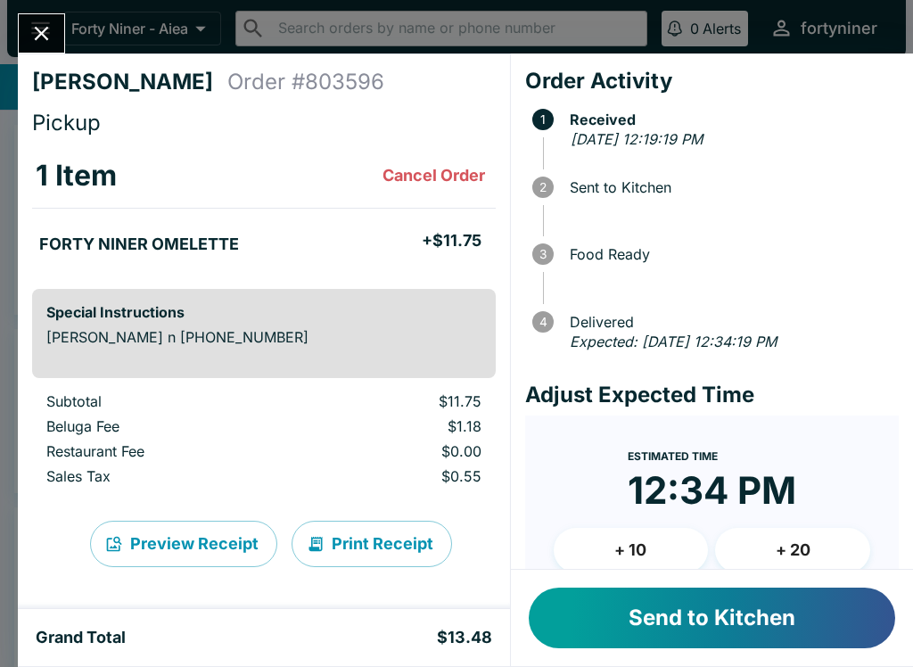
click at [628, 612] on button "Send to Kitchen" at bounding box center [711, 617] width 366 height 61
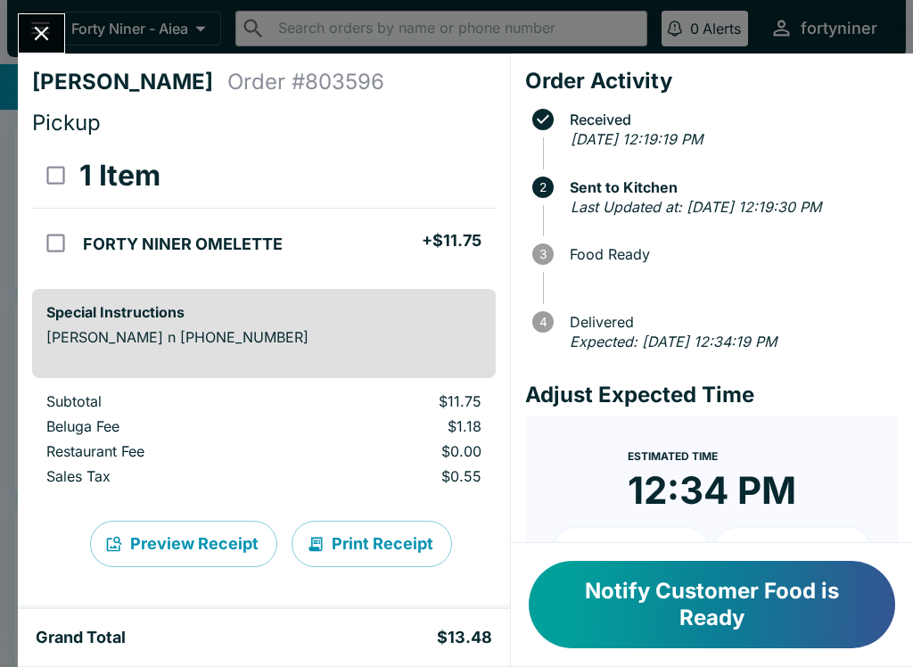
click at [37, 22] on icon "Close" at bounding box center [41, 33] width 24 height 24
